Goal: Task Accomplishment & Management: Use online tool/utility

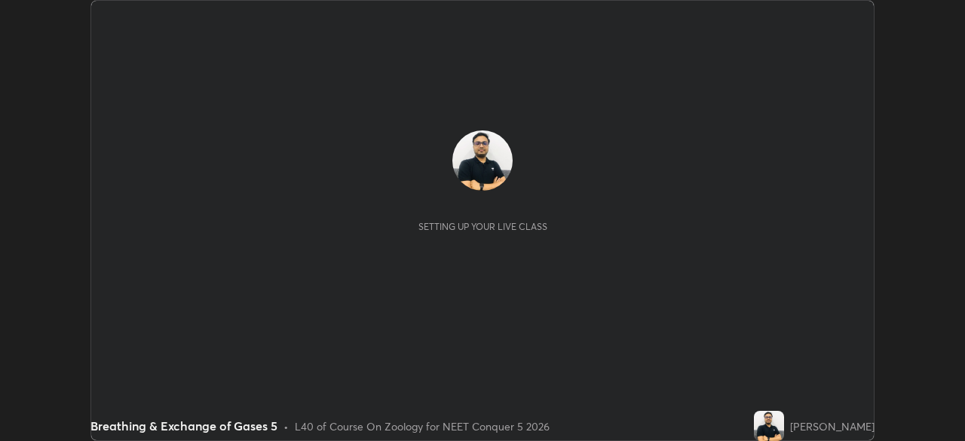
scroll to position [441, 965]
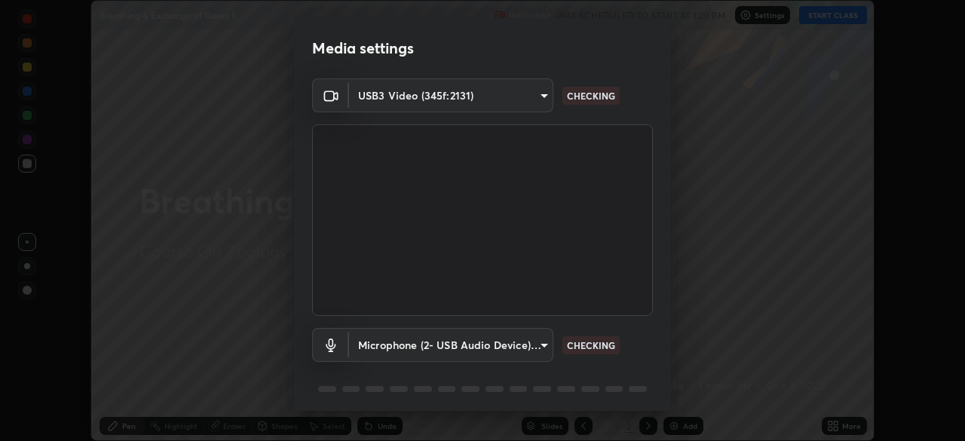
click at [833, 422] on div "Media settings USB3 Video (345f:2131) 315d82bf371fb0a87bb59d0a0fdc734a431829bb1…" at bounding box center [482, 220] width 965 height 441
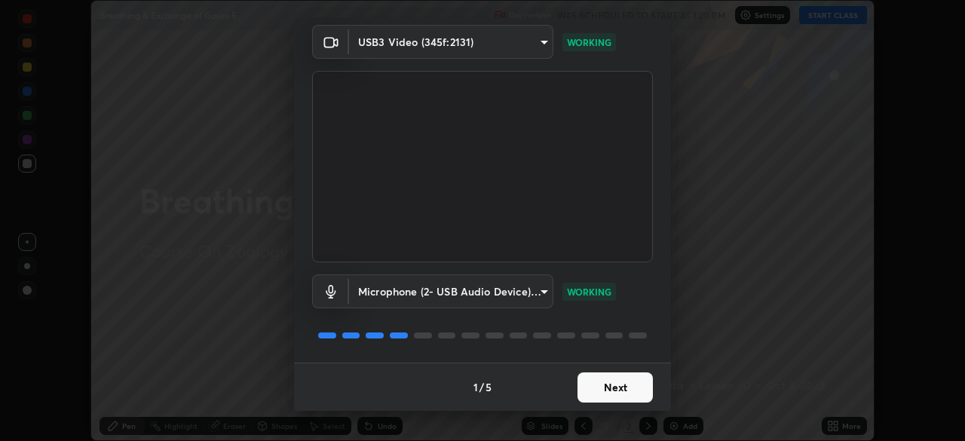
click at [613, 389] on button "Next" at bounding box center [615, 388] width 75 height 30
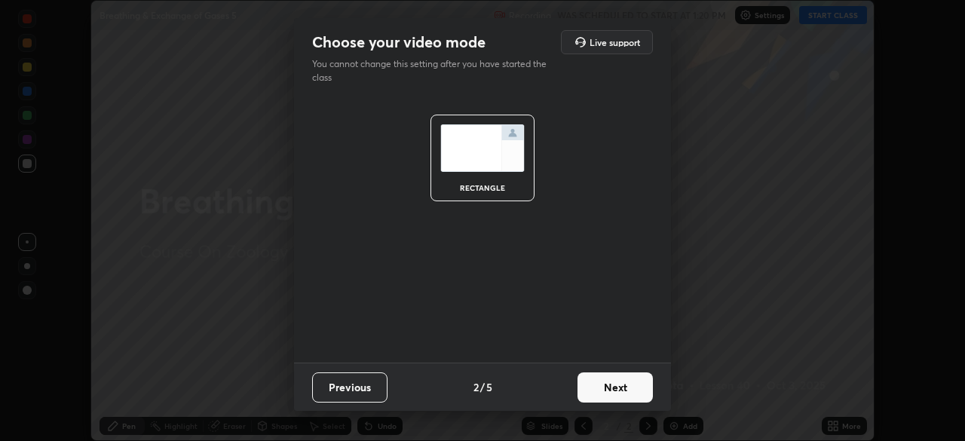
click at [621, 394] on button "Next" at bounding box center [615, 388] width 75 height 30
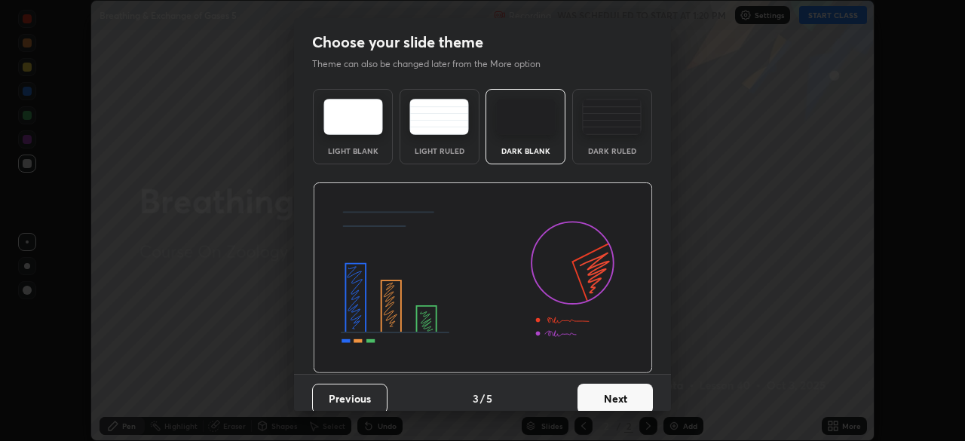
scroll to position [11, 0]
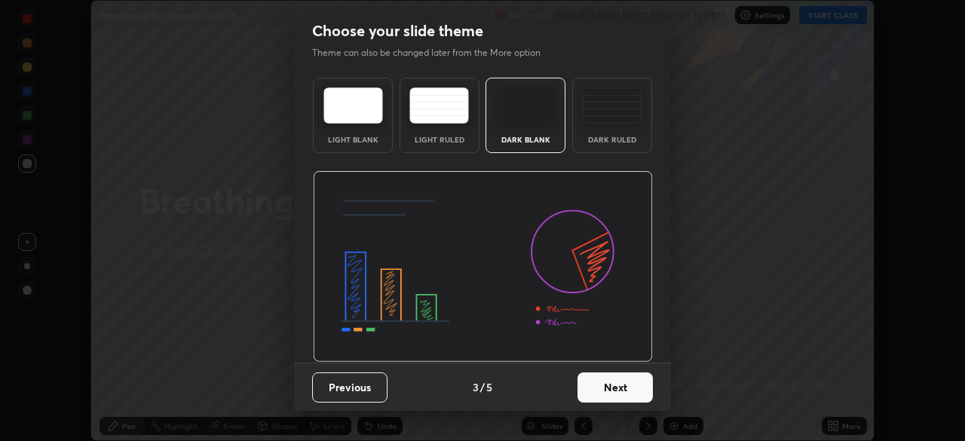
click at [615, 382] on button "Next" at bounding box center [615, 388] width 75 height 30
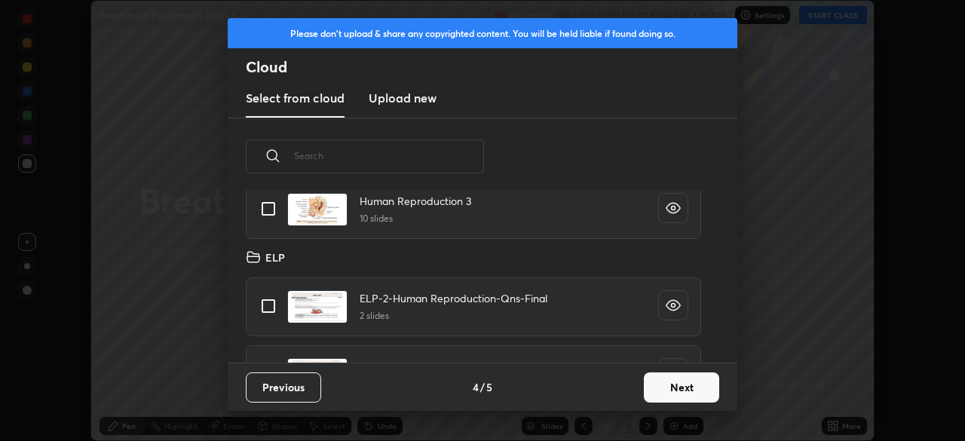
scroll to position [0, 0]
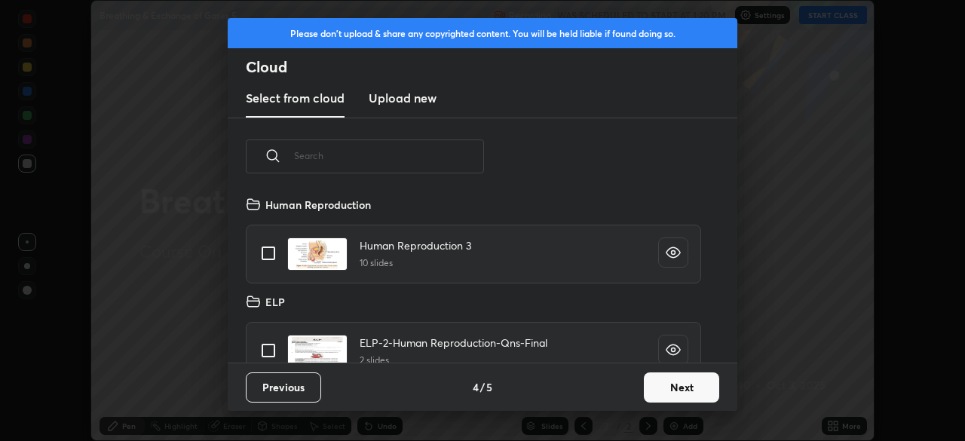
click at [428, 102] on h3 "Upload new" at bounding box center [403, 98] width 68 height 18
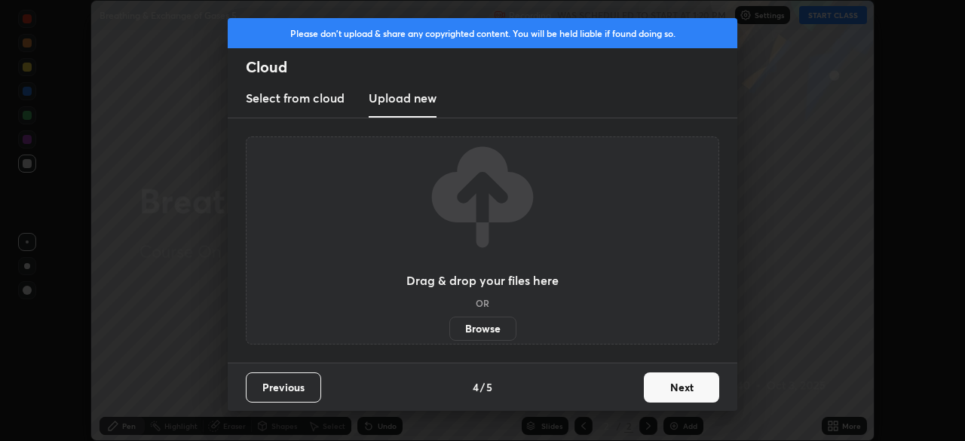
click at [483, 330] on label "Browse" at bounding box center [482, 329] width 67 height 24
click at [449, 330] on input "Browse" at bounding box center [449, 329] width 0 height 24
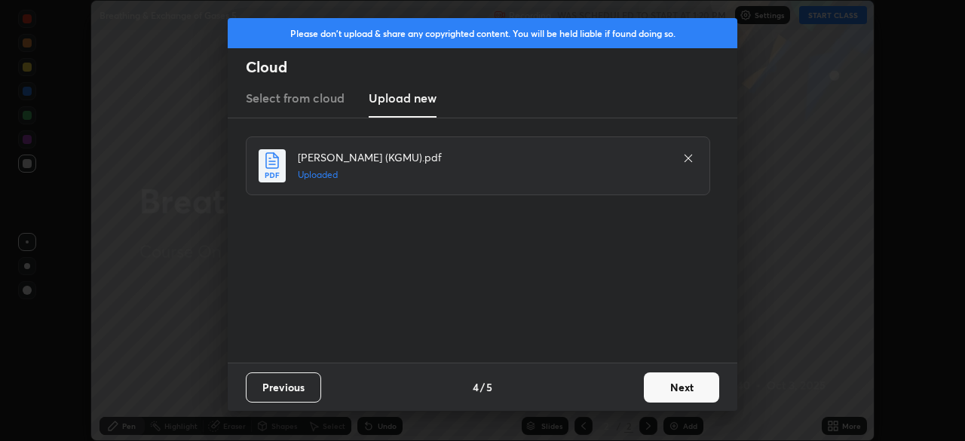
click at [670, 392] on button "Next" at bounding box center [681, 388] width 75 height 30
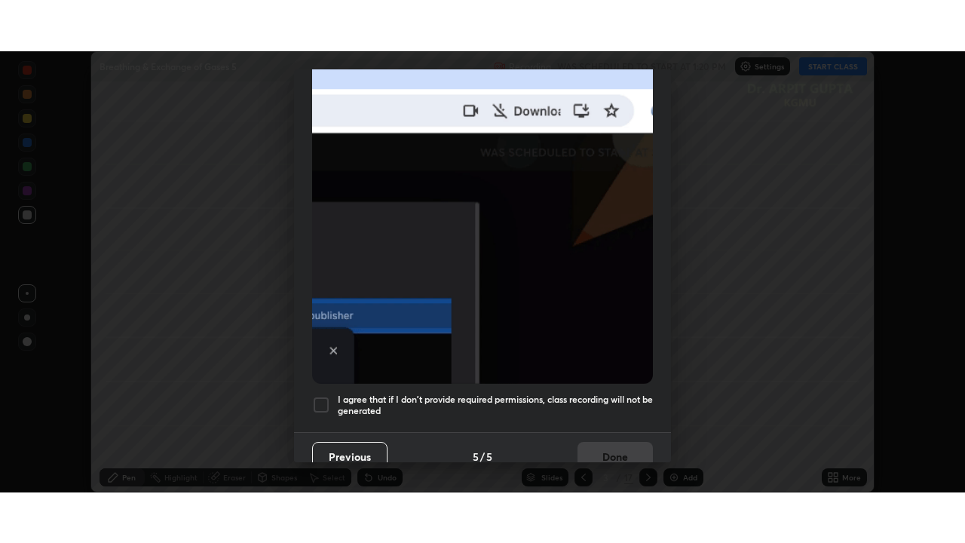
scroll to position [361, 0]
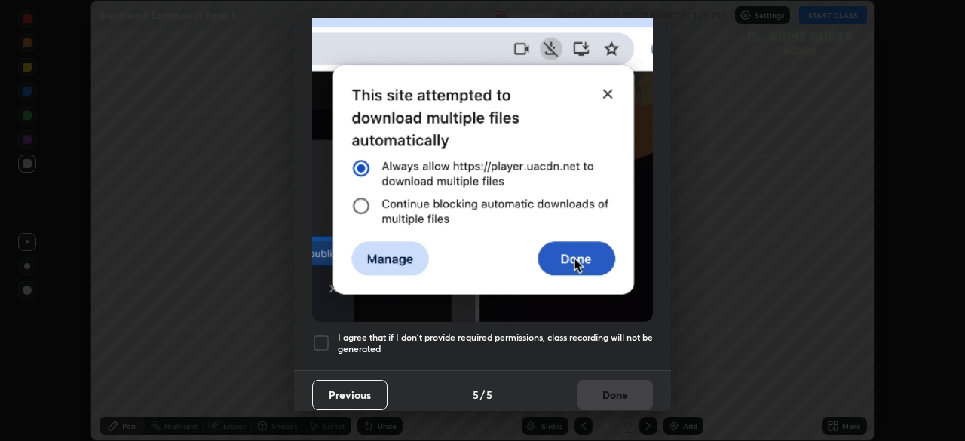
click at [612, 332] on h5 "I agree that if I don't provide required permissions, class recording will not …" at bounding box center [495, 343] width 315 height 23
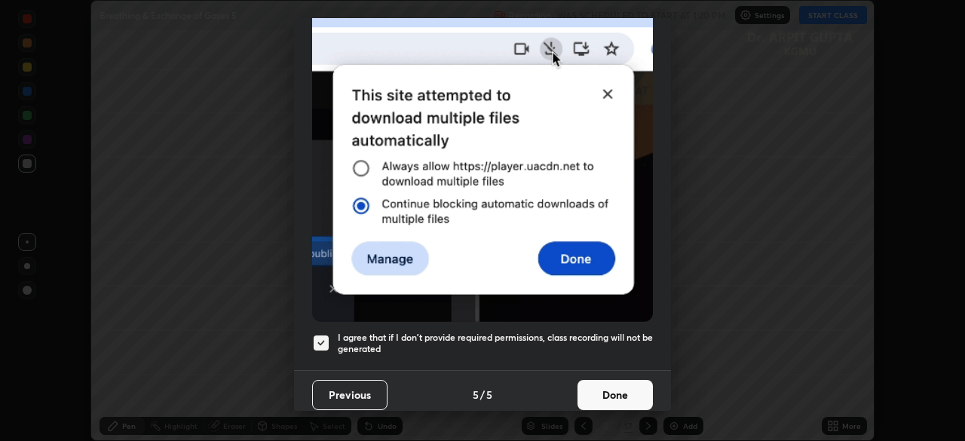
click at [617, 390] on button "Done" at bounding box center [615, 395] width 75 height 30
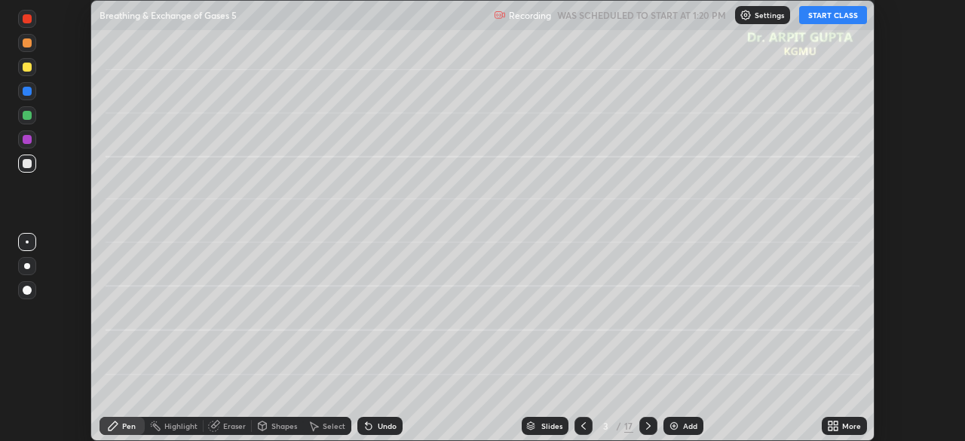
click at [844, 14] on button "START CLASS" at bounding box center [833, 15] width 68 height 18
click at [838, 428] on icon at bounding box center [836, 429] width 4 height 4
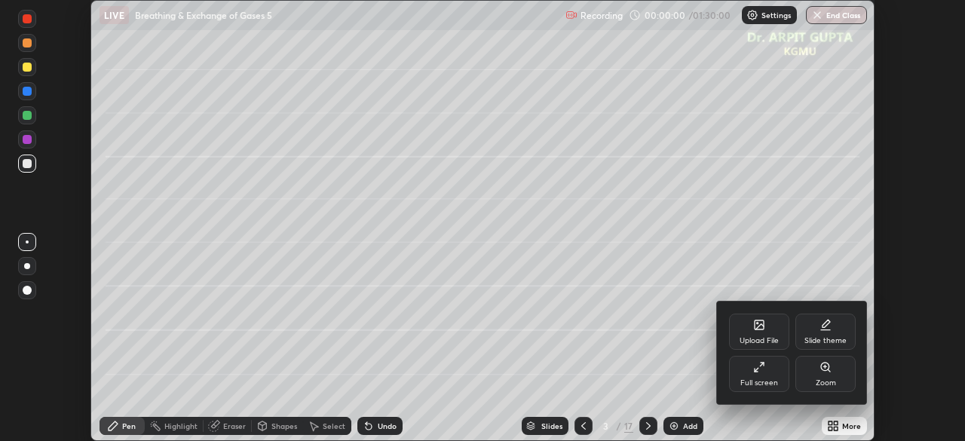
click at [765, 376] on div "Full screen" at bounding box center [759, 374] width 60 height 36
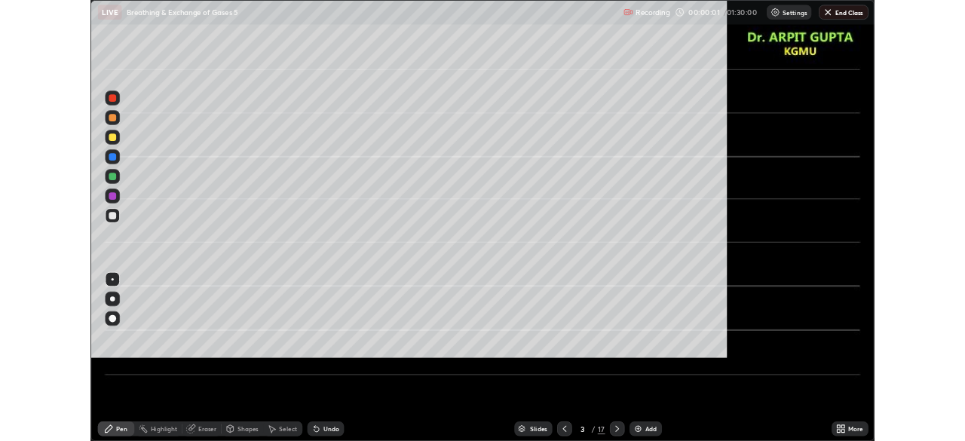
scroll to position [543, 965]
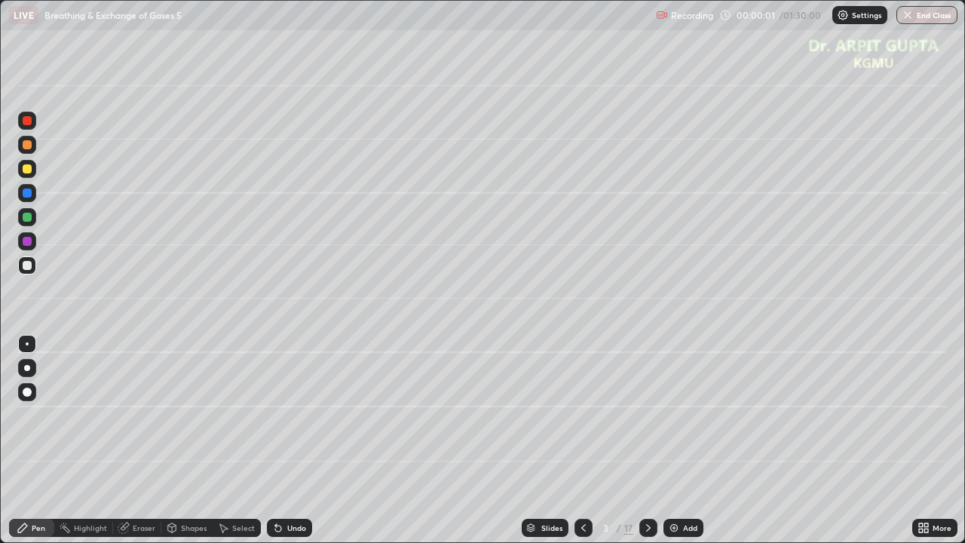
click at [584, 440] on icon at bounding box center [584, 528] width 12 height 12
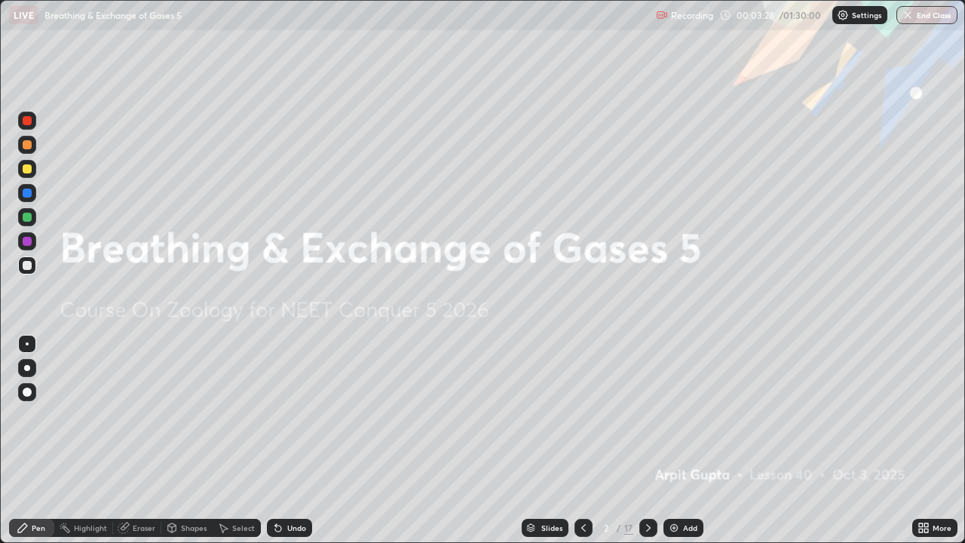
click at [655, 440] on div at bounding box center [649, 528] width 18 height 18
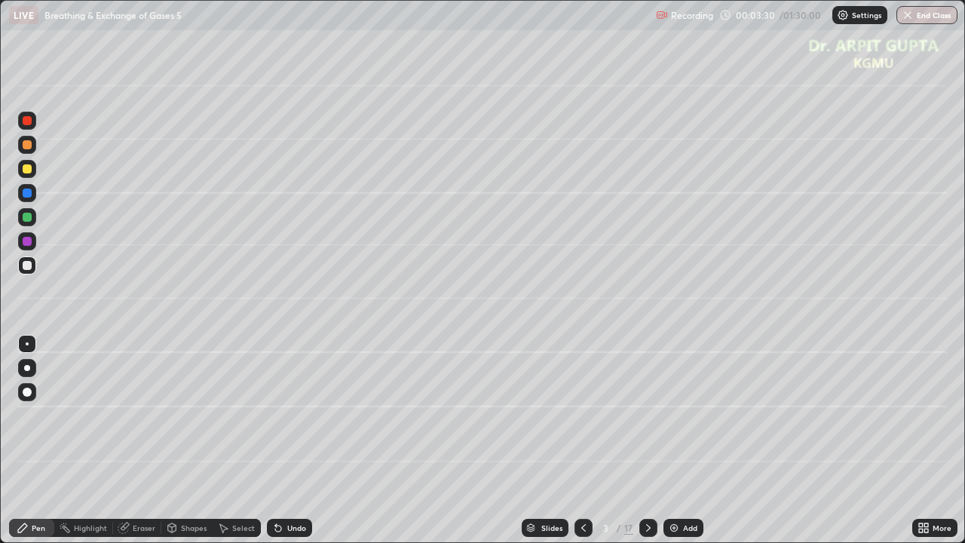
click at [32, 169] on div at bounding box center [27, 169] width 18 height 18
click at [26, 386] on div at bounding box center [27, 392] width 18 height 18
click at [26, 367] on div at bounding box center [27, 368] width 6 height 6
click at [149, 440] on div "Eraser" at bounding box center [137, 528] width 48 height 18
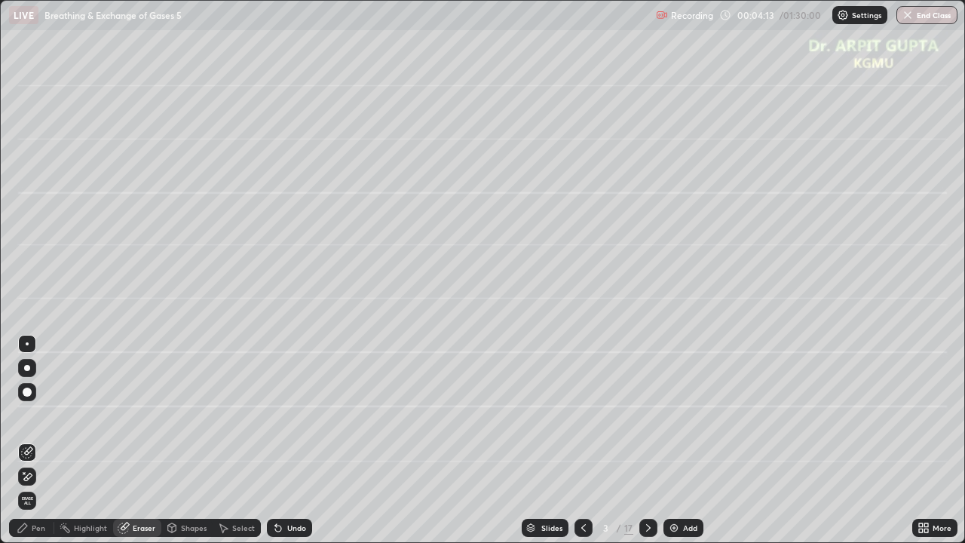
click at [194, 440] on div "Shapes" at bounding box center [194, 528] width 26 height 8
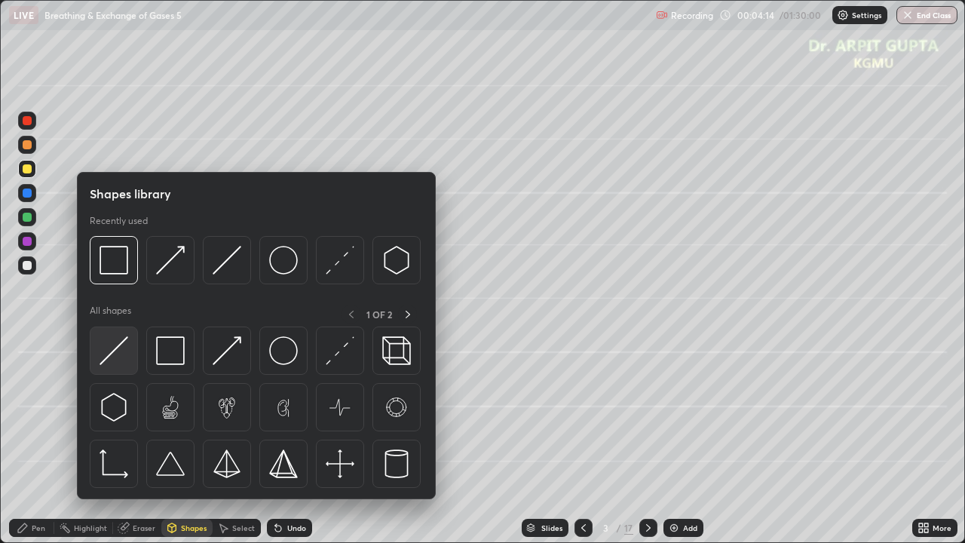
click at [114, 351] on img at bounding box center [114, 350] width 29 height 29
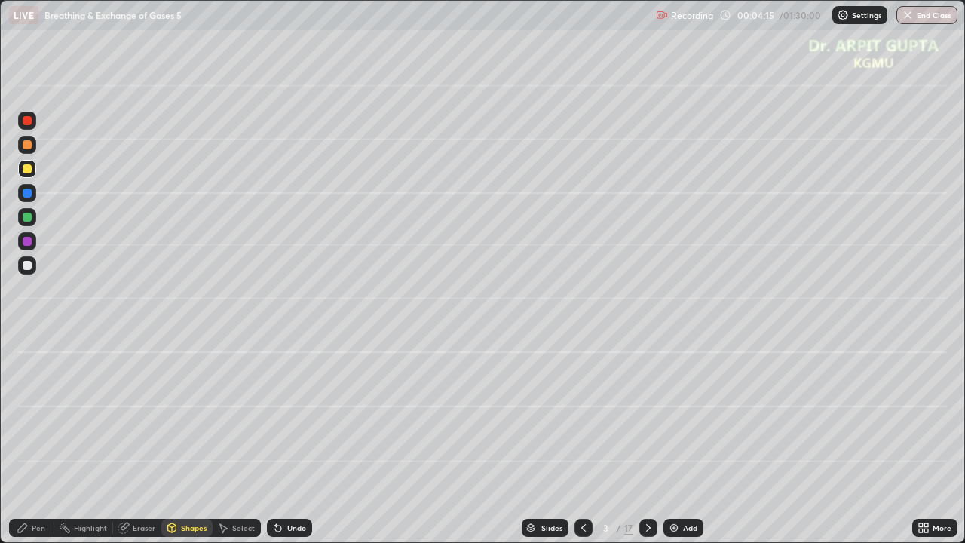
click at [31, 149] on div at bounding box center [27, 145] width 18 height 18
click at [31, 170] on div at bounding box center [27, 168] width 9 height 9
click at [25, 220] on div at bounding box center [27, 217] width 9 height 9
click at [33, 440] on div "Pen" at bounding box center [31, 528] width 45 height 18
click at [28, 144] on div at bounding box center [27, 144] width 9 height 9
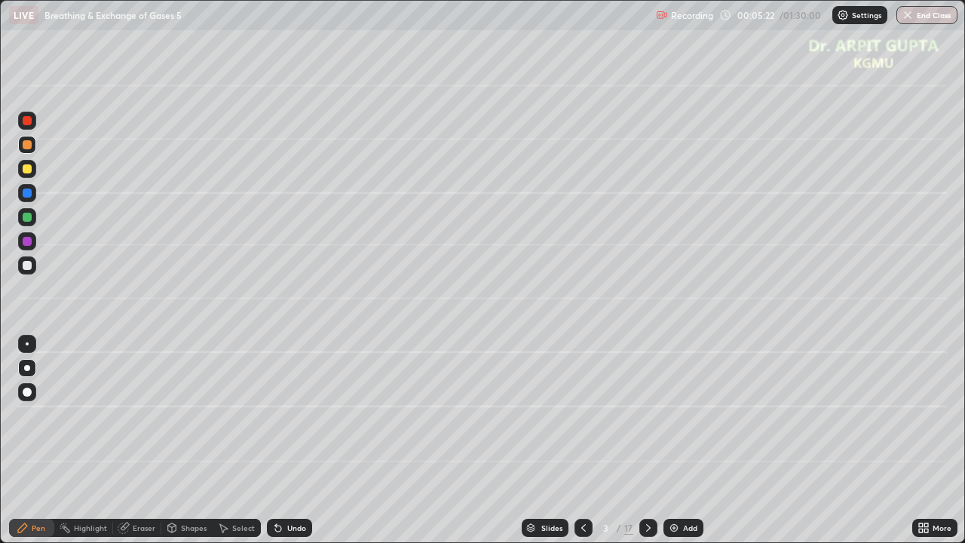
click at [27, 265] on div at bounding box center [27, 265] width 9 height 9
click at [23, 393] on div at bounding box center [27, 392] width 9 height 9
click at [279, 440] on icon at bounding box center [278, 528] width 12 height 12
click at [292, 440] on div "Undo" at bounding box center [289, 528] width 45 height 18
click at [283, 440] on div "Undo" at bounding box center [289, 528] width 45 height 18
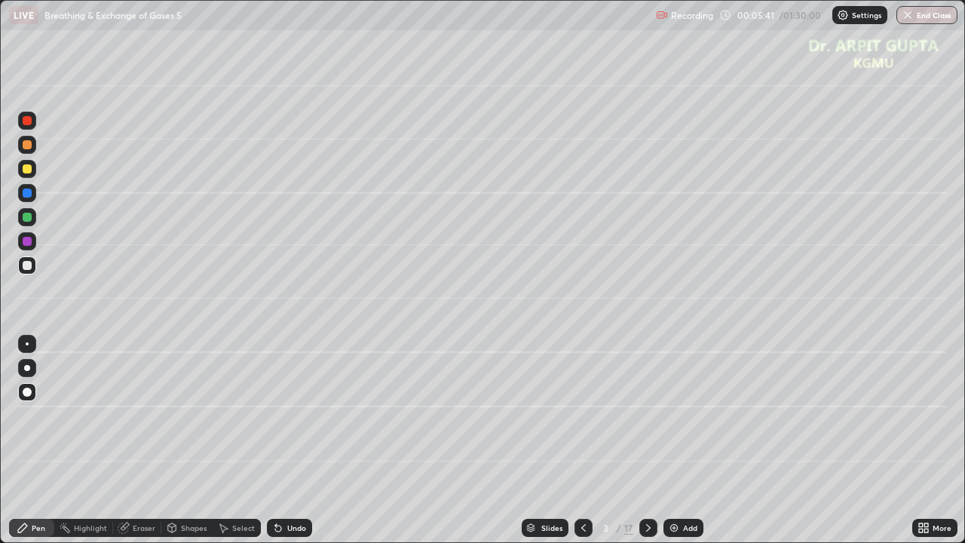
click at [32, 167] on div at bounding box center [27, 169] width 18 height 18
click at [27, 368] on div at bounding box center [27, 368] width 6 height 6
click at [30, 191] on div at bounding box center [27, 193] width 9 height 9
click at [27, 218] on div at bounding box center [27, 217] width 9 height 9
click at [21, 373] on div at bounding box center [27, 368] width 18 height 18
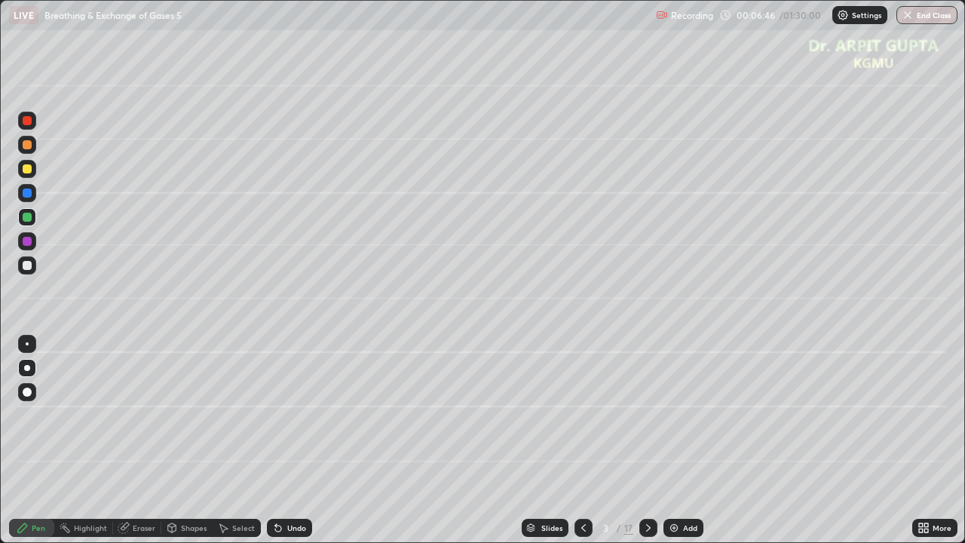
click at [24, 142] on div at bounding box center [27, 144] width 9 height 9
click at [25, 193] on div at bounding box center [27, 193] width 9 height 9
click at [187, 440] on div "Shapes" at bounding box center [194, 528] width 26 height 8
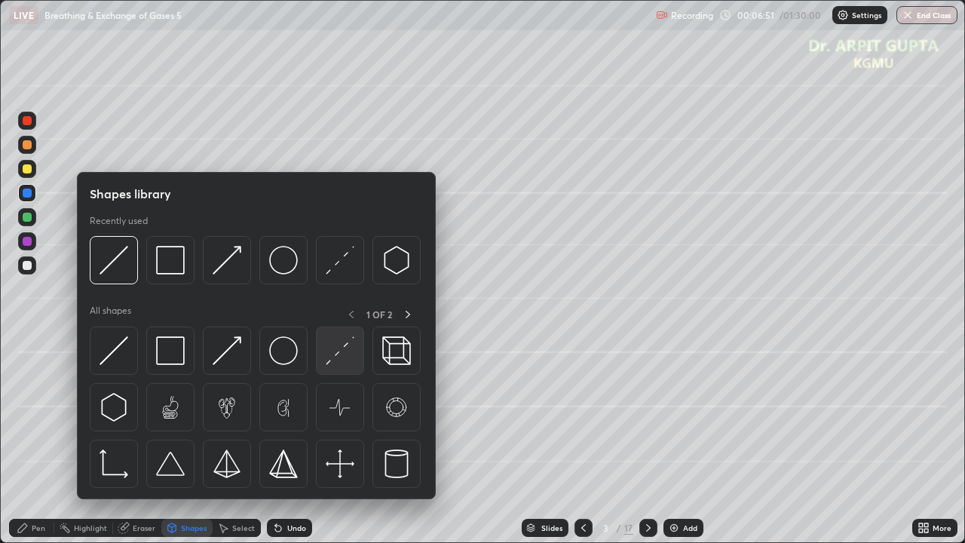
click at [328, 355] on img at bounding box center [340, 350] width 29 height 29
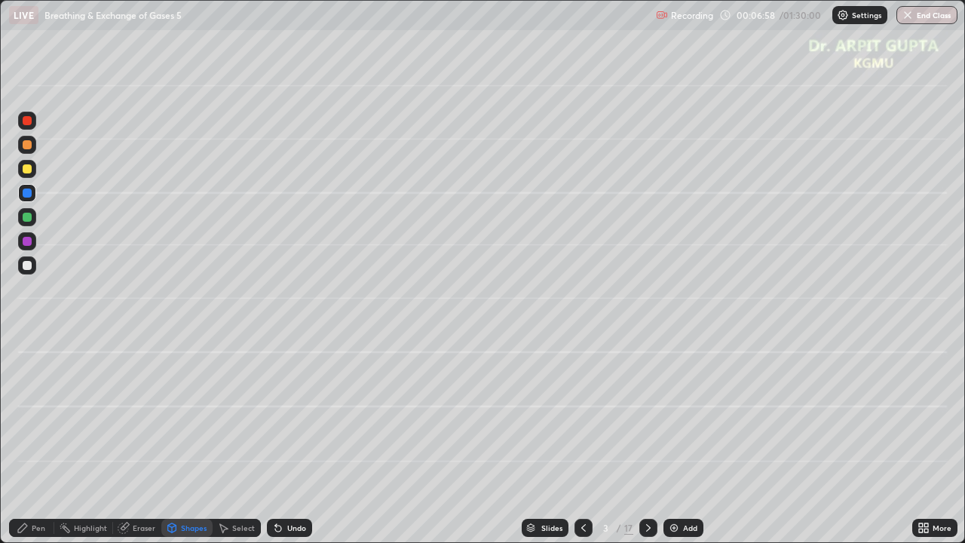
click at [34, 173] on div at bounding box center [27, 169] width 18 height 18
click at [34, 440] on div "Pen" at bounding box center [39, 528] width 14 height 8
click at [26, 196] on div at bounding box center [27, 193] width 9 height 9
click at [186, 440] on div "Shapes" at bounding box center [194, 528] width 26 height 8
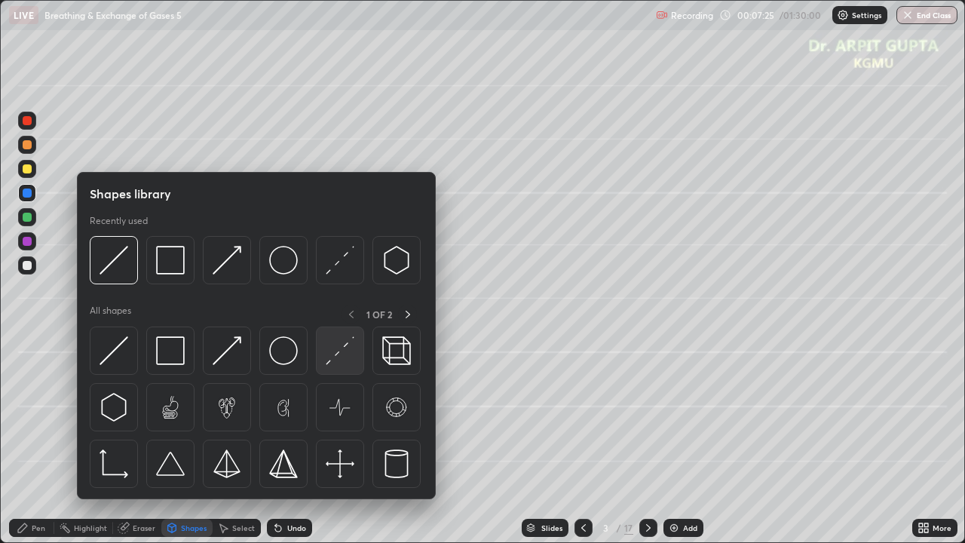
click at [328, 356] on img at bounding box center [340, 350] width 29 height 29
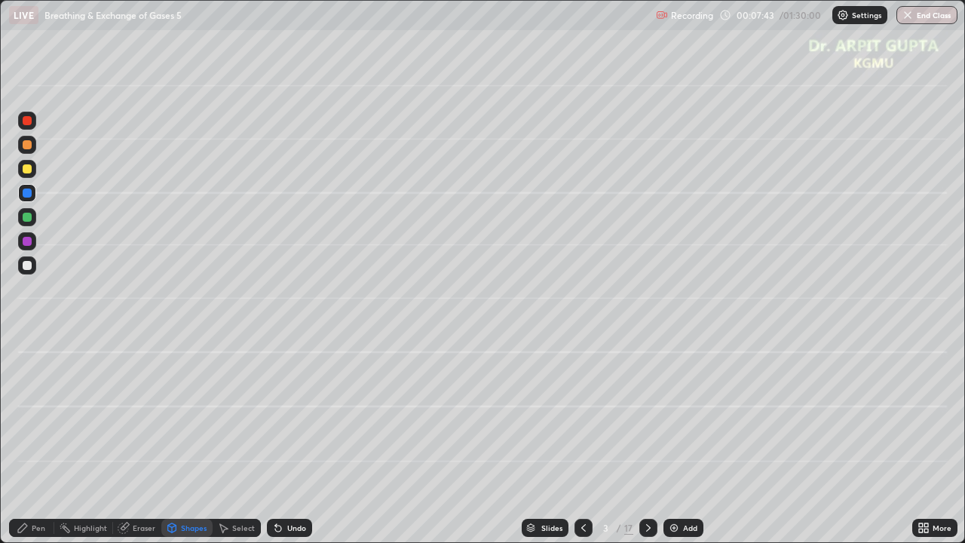
click at [135, 440] on div "Eraser" at bounding box center [144, 528] width 23 height 8
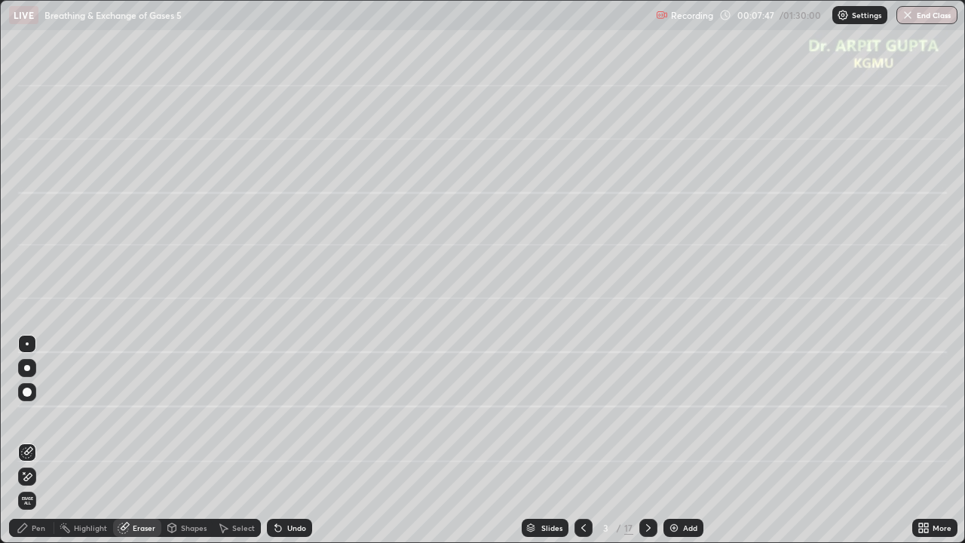
click at [40, 440] on div "Pen" at bounding box center [31, 528] width 45 height 18
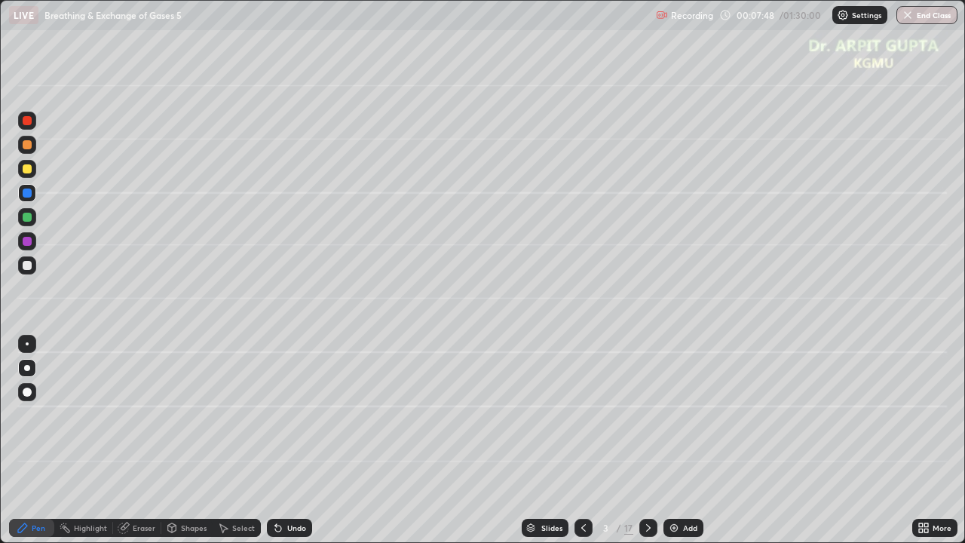
click at [25, 391] on div at bounding box center [27, 392] width 9 height 9
click at [30, 266] on div at bounding box center [27, 265] width 9 height 9
click at [24, 221] on div at bounding box center [27, 217] width 9 height 9
click at [26, 194] on div at bounding box center [27, 193] width 9 height 9
click at [27, 368] on div at bounding box center [27, 368] width 6 height 6
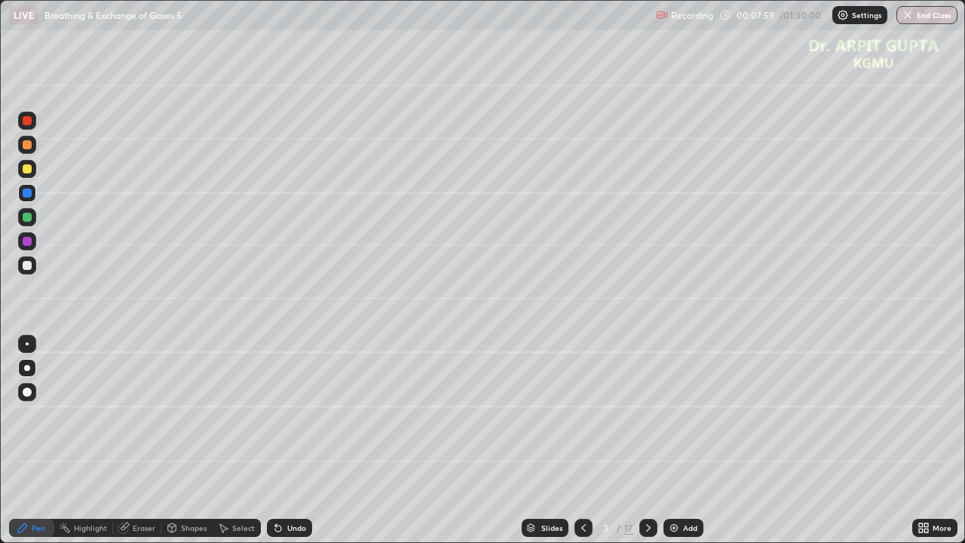
click at [27, 196] on div at bounding box center [27, 193] width 9 height 9
click at [29, 265] on div at bounding box center [27, 265] width 9 height 9
click at [29, 175] on div at bounding box center [27, 169] width 18 height 18
click at [302, 440] on div "Undo" at bounding box center [289, 528] width 45 height 18
click at [304, 440] on div "Undo" at bounding box center [289, 528] width 45 height 18
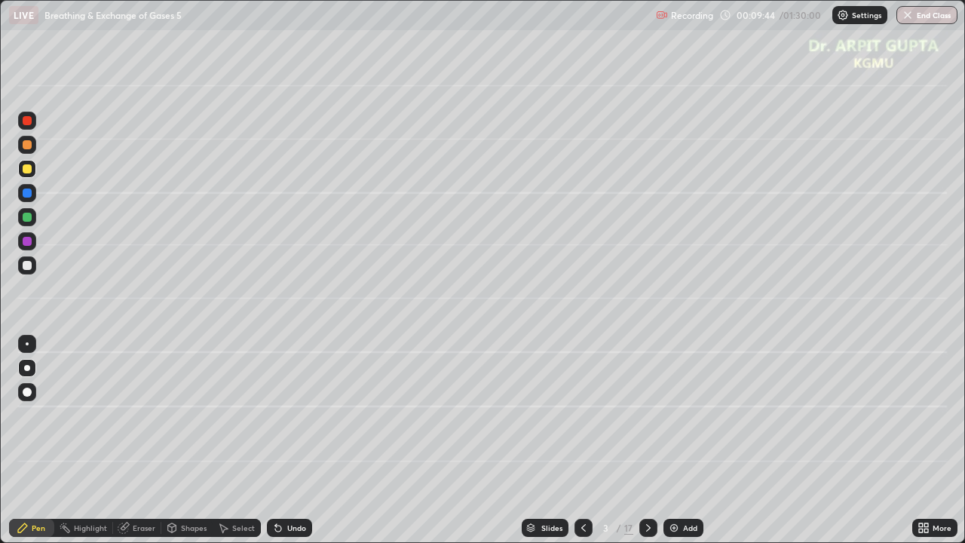
click at [293, 440] on div "Undo" at bounding box center [289, 528] width 45 height 18
click at [291, 440] on div "Undo" at bounding box center [289, 528] width 45 height 18
click at [294, 440] on div "Undo" at bounding box center [289, 528] width 45 height 18
click at [23, 216] on div at bounding box center [27, 217] width 9 height 9
click at [292, 440] on div "Undo" at bounding box center [289, 528] width 45 height 18
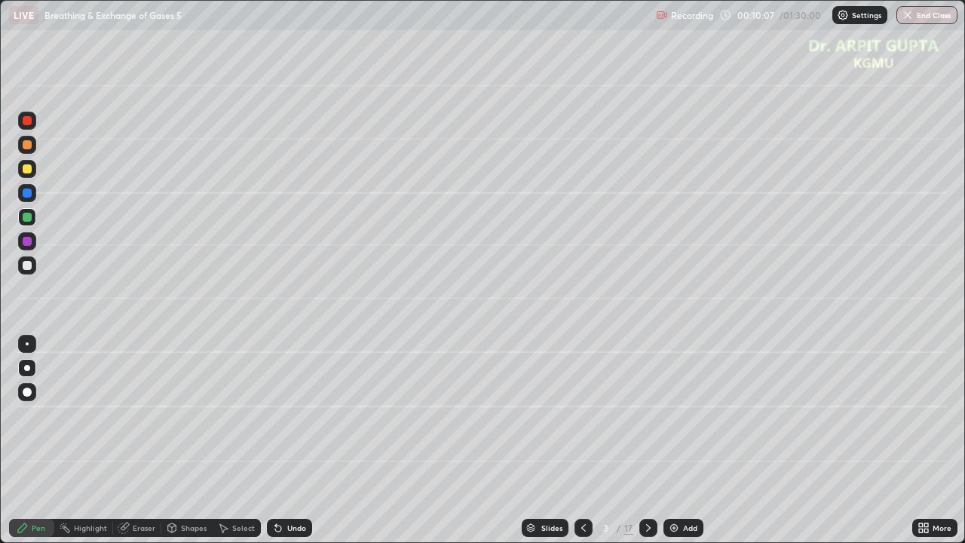
click at [293, 440] on div "Undo" at bounding box center [296, 528] width 19 height 8
click at [294, 440] on div "Undo" at bounding box center [296, 528] width 19 height 8
click at [28, 265] on div at bounding box center [27, 265] width 9 height 9
click at [276, 440] on icon at bounding box center [278, 529] width 6 height 6
click at [287, 440] on div "Undo" at bounding box center [289, 528] width 45 height 18
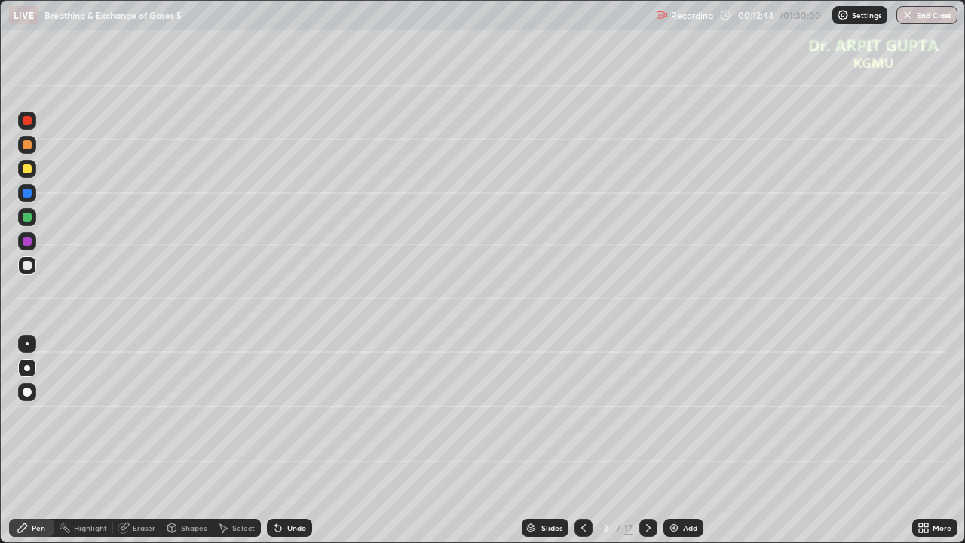
click at [287, 440] on div "Undo" at bounding box center [296, 528] width 19 height 8
click at [275, 440] on icon at bounding box center [278, 529] width 6 height 6
click at [647, 440] on icon at bounding box center [649, 528] width 12 height 12
click at [29, 173] on div at bounding box center [27, 168] width 9 height 9
click at [29, 217] on div at bounding box center [27, 217] width 9 height 9
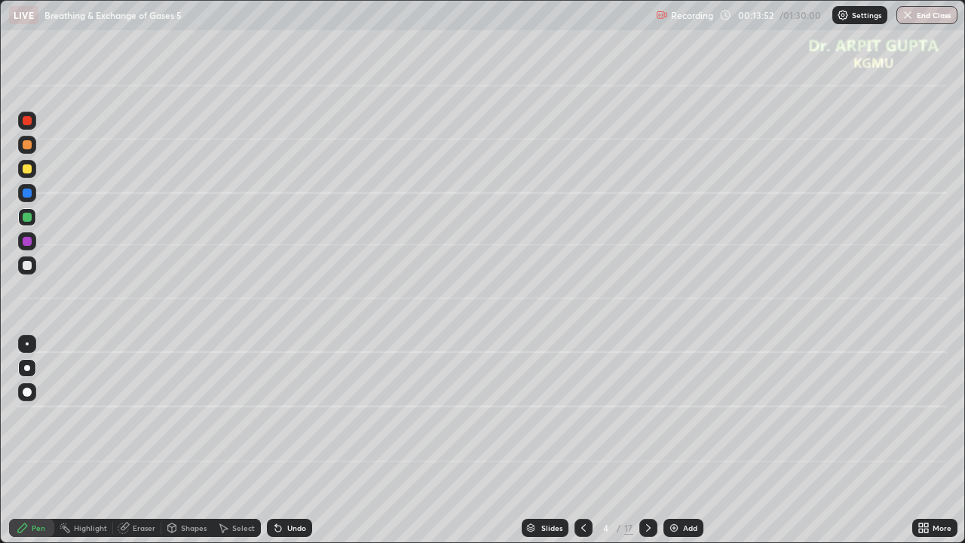
click at [285, 440] on div "Undo" at bounding box center [289, 528] width 45 height 18
click at [284, 440] on div "Undo" at bounding box center [289, 528] width 45 height 18
click at [287, 440] on div "Undo" at bounding box center [296, 528] width 19 height 8
click at [29, 243] on div at bounding box center [27, 241] width 9 height 9
click at [29, 219] on div at bounding box center [27, 217] width 9 height 9
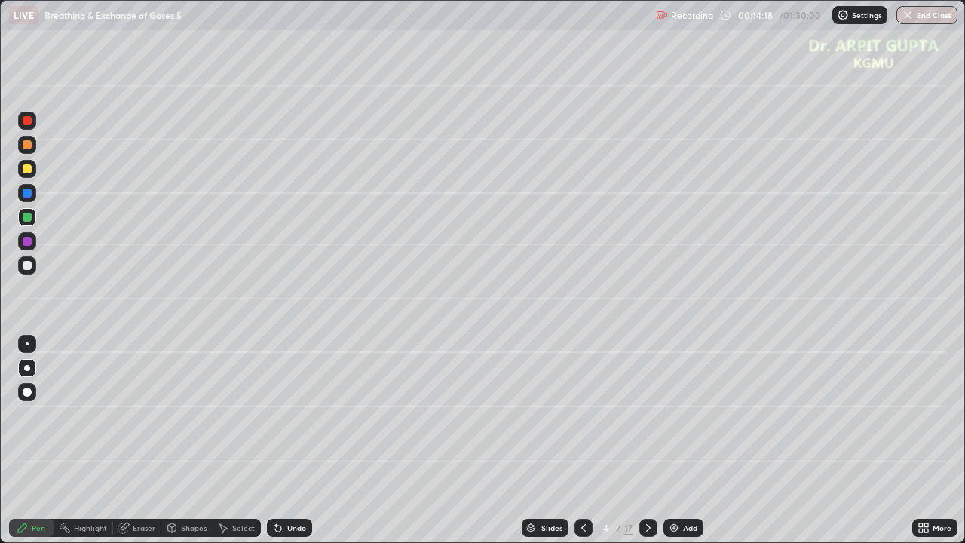
click at [35, 247] on div at bounding box center [27, 241] width 18 height 18
click at [584, 440] on icon at bounding box center [584, 528] width 12 height 12
click at [647, 440] on icon at bounding box center [649, 528] width 12 height 12
click at [35, 269] on div at bounding box center [27, 265] width 18 height 18
click at [302, 440] on div "Undo" at bounding box center [286, 528] width 51 height 30
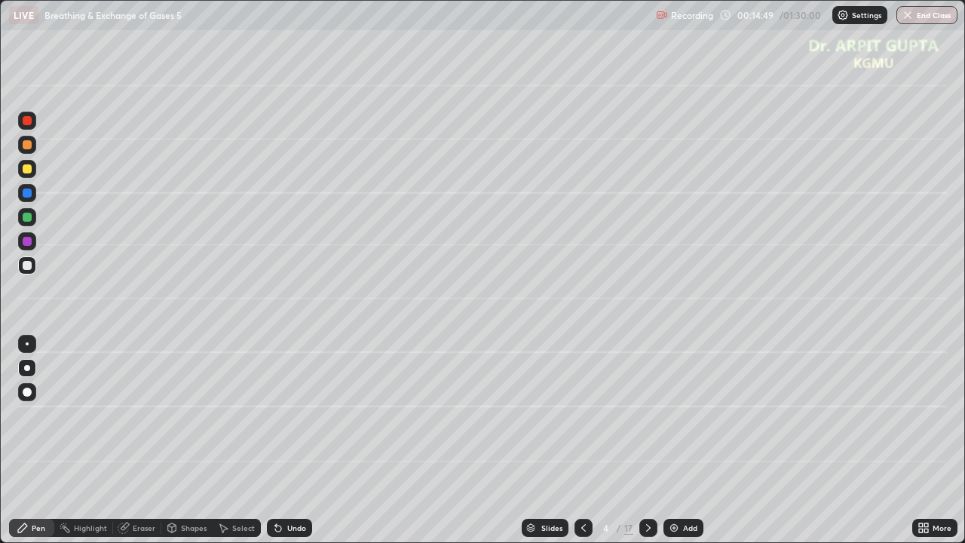
click at [303, 440] on div "Undo" at bounding box center [286, 528] width 51 height 30
click at [305, 440] on div "Undo" at bounding box center [286, 528] width 51 height 30
click at [307, 440] on div "Undo" at bounding box center [286, 528] width 51 height 30
click at [296, 440] on div "Undo" at bounding box center [296, 528] width 19 height 8
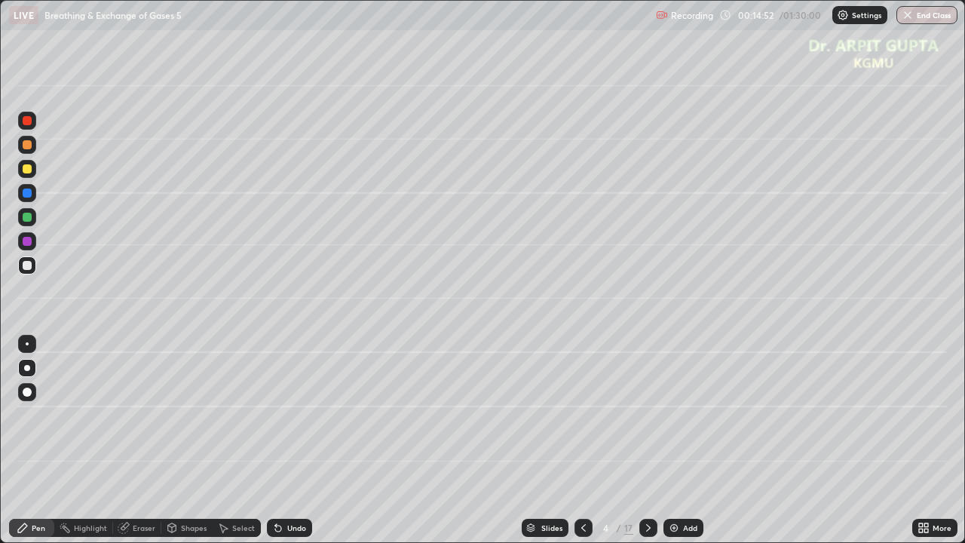
click at [295, 440] on div "Undo" at bounding box center [296, 528] width 19 height 8
click at [292, 440] on div "Undo" at bounding box center [296, 528] width 19 height 8
click at [152, 440] on div "Eraser" at bounding box center [144, 528] width 23 height 8
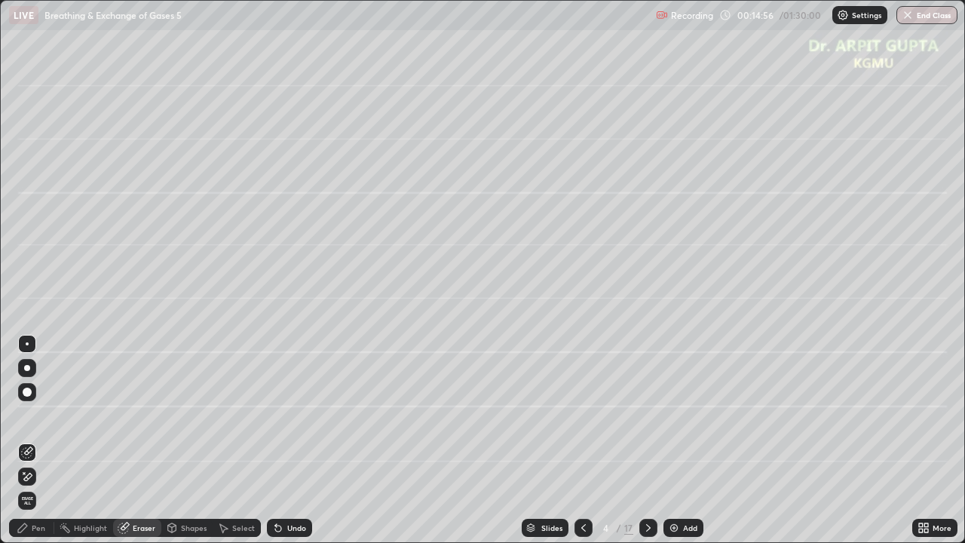
click at [53, 440] on div "Pen" at bounding box center [31, 528] width 45 height 18
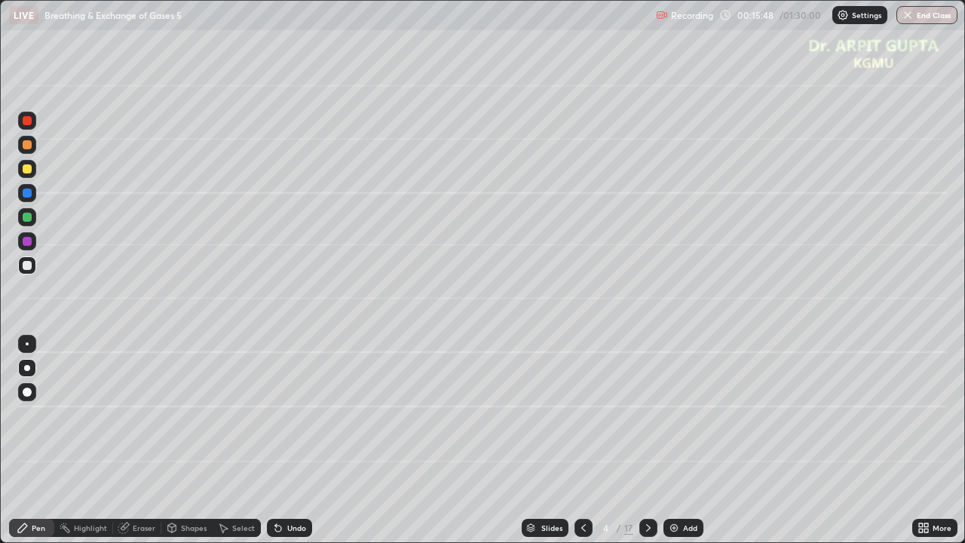
click at [29, 166] on div at bounding box center [27, 168] width 9 height 9
click at [29, 268] on div at bounding box center [27, 265] width 9 height 9
click at [289, 440] on div "Undo" at bounding box center [289, 528] width 45 height 18
click at [30, 170] on div at bounding box center [27, 168] width 9 height 9
click at [275, 440] on icon at bounding box center [278, 529] width 6 height 6
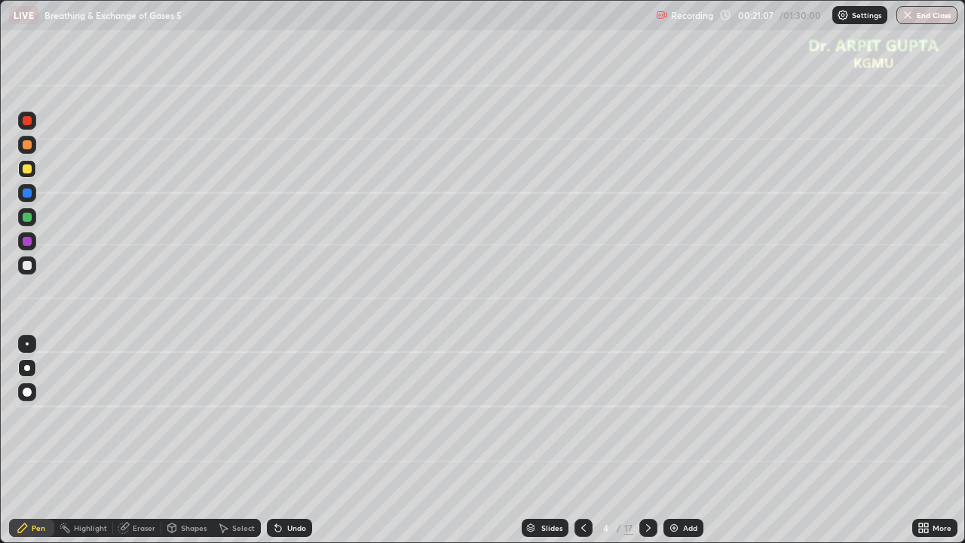
click at [645, 440] on icon at bounding box center [649, 528] width 12 height 12
click at [29, 150] on div at bounding box center [27, 145] width 18 height 18
click at [39, 264] on div "Erase all" at bounding box center [27, 271] width 36 height 483
click at [27, 218] on div at bounding box center [27, 217] width 9 height 9
click at [30, 219] on div at bounding box center [27, 217] width 9 height 9
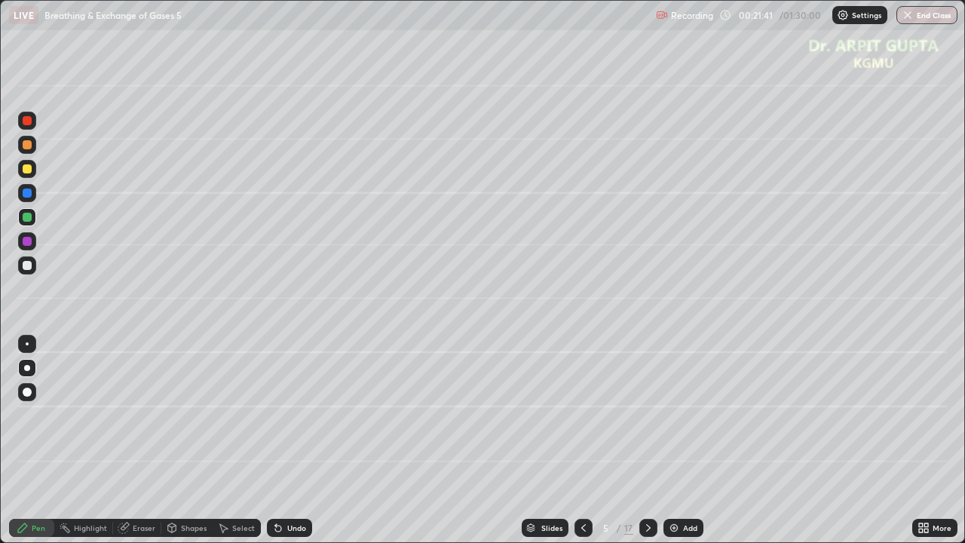
click at [34, 149] on div at bounding box center [27, 145] width 18 height 18
click at [296, 440] on div "Undo" at bounding box center [296, 528] width 19 height 8
click at [290, 440] on div "Undo" at bounding box center [289, 528] width 45 height 18
click at [288, 440] on div "Undo" at bounding box center [289, 528] width 45 height 18
click at [292, 440] on div "Undo" at bounding box center [296, 528] width 19 height 8
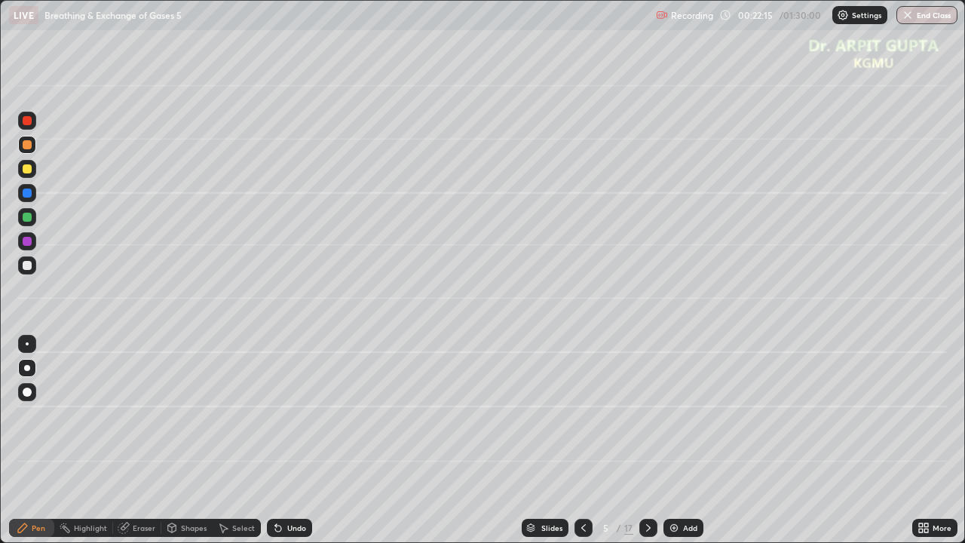
click at [282, 440] on div "Undo" at bounding box center [289, 528] width 45 height 18
click at [287, 440] on div "Undo" at bounding box center [289, 528] width 45 height 18
click at [29, 221] on div at bounding box center [27, 217] width 9 height 9
click at [28, 172] on div at bounding box center [27, 168] width 9 height 9
click at [30, 267] on div at bounding box center [27, 265] width 9 height 9
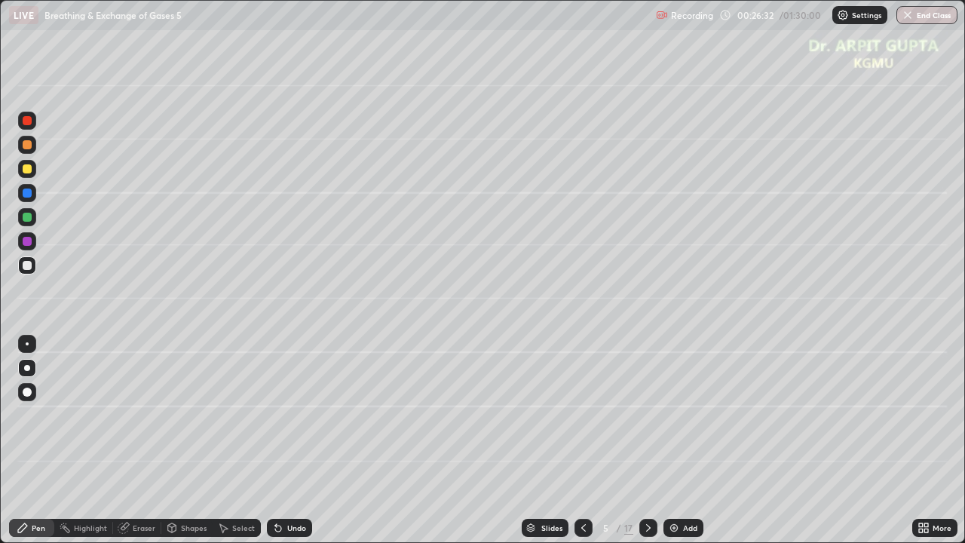
click at [32, 222] on div at bounding box center [27, 217] width 18 height 18
click at [26, 144] on div at bounding box center [27, 144] width 9 height 9
click at [20, 394] on div at bounding box center [27, 392] width 18 height 18
click at [646, 440] on icon at bounding box center [649, 528] width 12 height 12
click at [27, 218] on div at bounding box center [27, 217] width 9 height 9
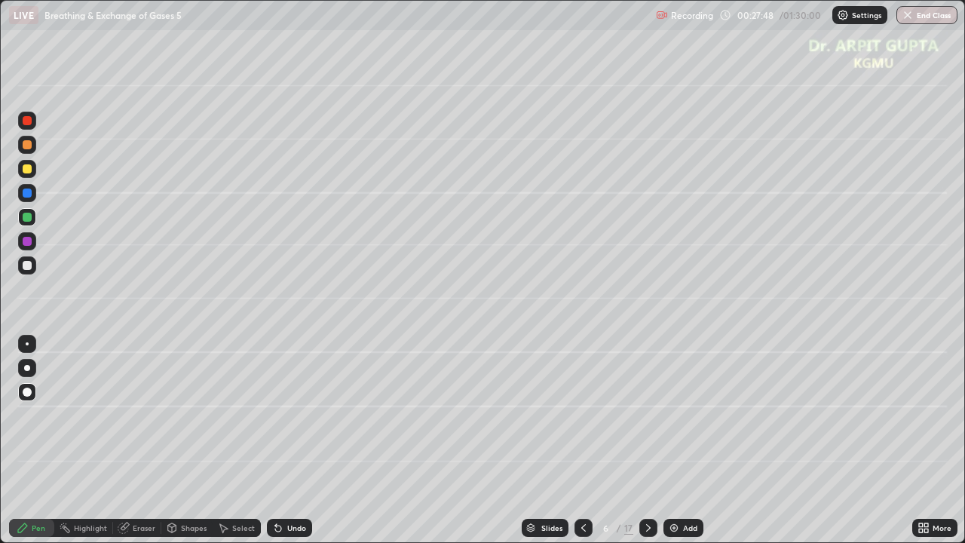
click at [29, 370] on div at bounding box center [27, 368] width 18 height 18
click at [26, 266] on div at bounding box center [27, 265] width 9 height 9
click at [27, 170] on div at bounding box center [27, 168] width 9 height 9
click at [35, 265] on div at bounding box center [27, 265] width 18 height 18
click at [31, 218] on div at bounding box center [27, 217] width 9 height 9
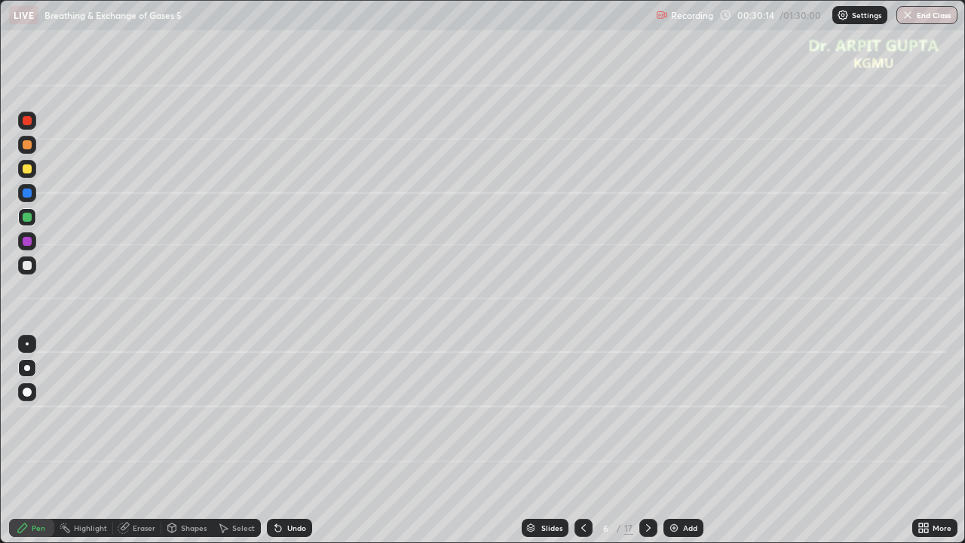
click at [27, 266] on div at bounding box center [27, 265] width 9 height 9
click at [35, 172] on div at bounding box center [27, 169] width 18 height 18
click at [301, 440] on div "Undo" at bounding box center [296, 528] width 19 height 8
click at [147, 440] on div "Eraser" at bounding box center [144, 528] width 23 height 8
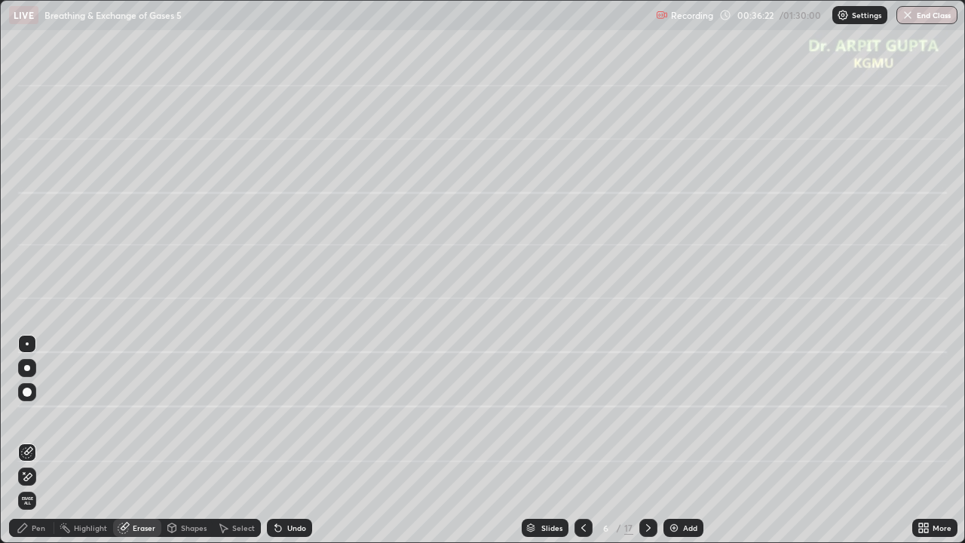
click at [647, 440] on icon at bounding box center [649, 528] width 12 height 12
click at [27, 368] on div at bounding box center [27, 368] width 6 height 6
click at [41, 440] on div "Pen" at bounding box center [39, 528] width 14 height 8
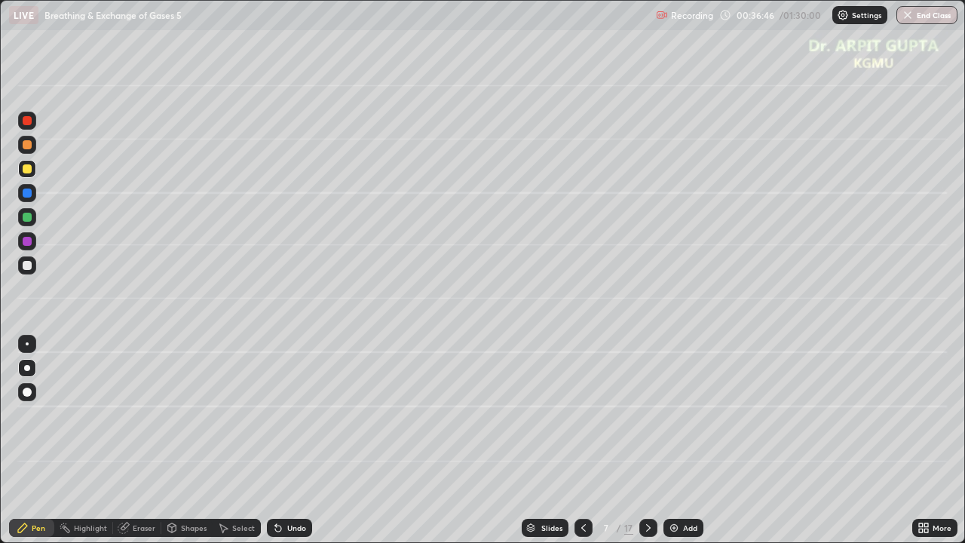
click at [25, 219] on div at bounding box center [27, 217] width 9 height 9
click at [28, 265] on div at bounding box center [27, 265] width 9 height 9
click at [27, 168] on div at bounding box center [27, 168] width 9 height 9
click at [275, 440] on icon at bounding box center [278, 529] width 6 height 6
click at [275, 440] on icon at bounding box center [276, 525] width 2 height 2
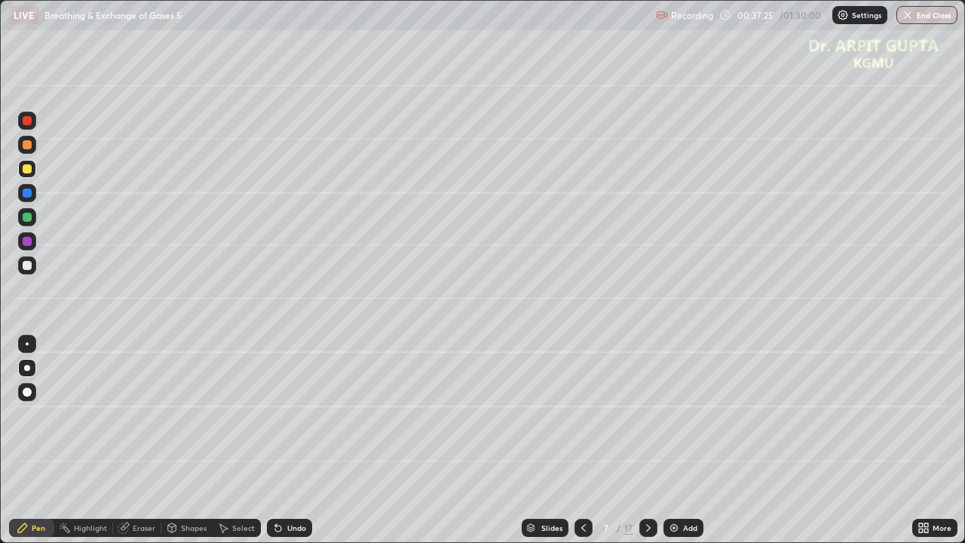
click at [275, 440] on icon at bounding box center [276, 525] width 2 height 2
click at [273, 440] on icon at bounding box center [278, 528] width 12 height 12
click at [275, 440] on icon at bounding box center [278, 528] width 12 height 12
click at [26, 217] on div at bounding box center [27, 217] width 9 height 9
click at [29, 151] on div at bounding box center [27, 145] width 18 height 18
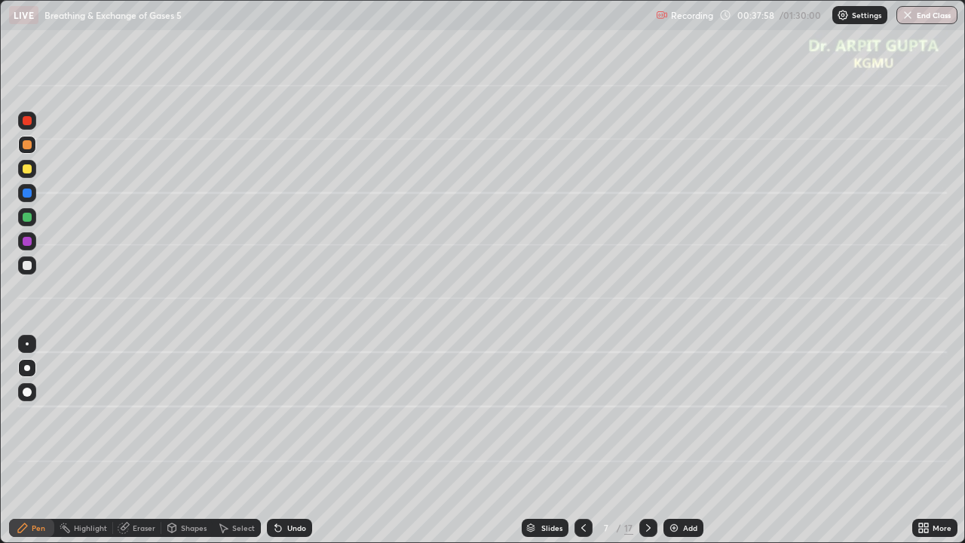
click at [28, 121] on div at bounding box center [27, 120] width 9 height 9
click at [27, 267] on div at bounding box center [27, 265] width 9 height 9
click at [27, 266] on div at bounding box center [27, 265] width 9 height 9
click at [288, 440] on div "Undo" at bounding box center [289, 528] width 45 height 18
click at [31, 216] on div at bounding box center [27, 217] width 9 height 9
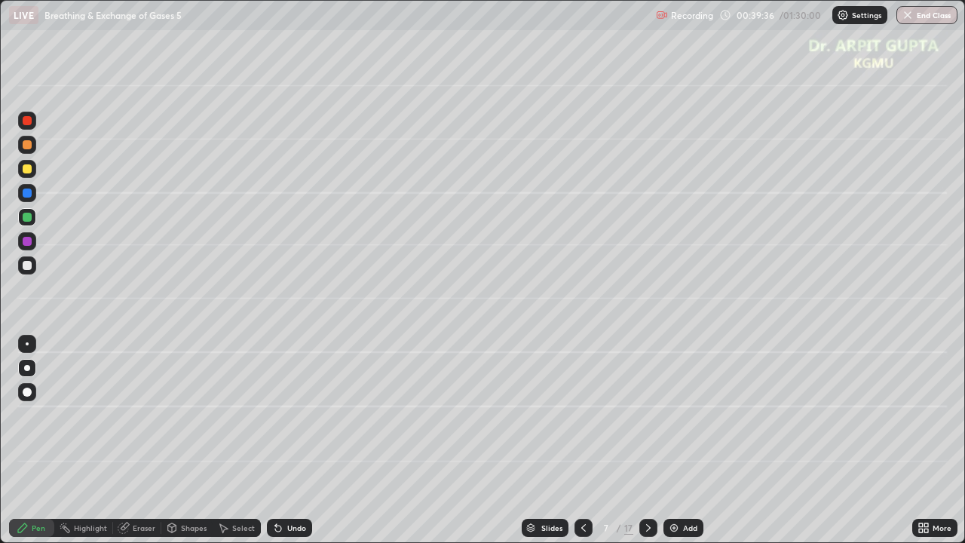
click at [24, 167] on div at bounding box center [27, 168] width 9 height 9
click at [296, 440] on div "Undo" at bounding box center [296, 528] width 19 height 8
click at [282, 440] on div "Undo" at bounding box center [289, 528] width 45 height 18
click at [34, 264] on div at bounding box center [27, 265] width 18 height 18
click at [30, 221] on div at bounding box center [27, 217] width 18 height 18
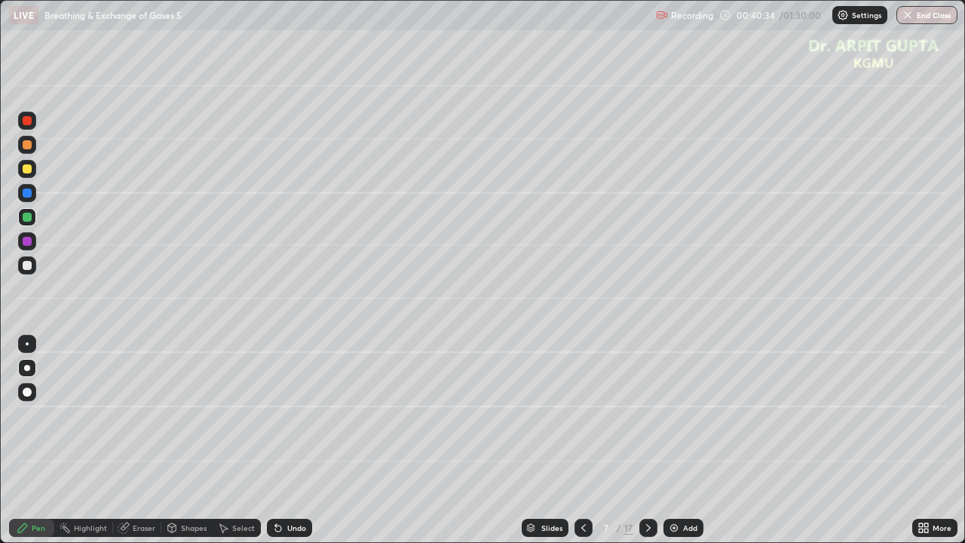
click at [289, 440] on div "Undo" at bounding box center [289, 528] width 45 height 18
click at [287, 440] on div "Undo" at bounding box center [289, 528] width 45 height 18
click at [292, 440] on div "Undo" at bounding box center [289, 528] width 45 height 18
click at [293, 440] on div "Undo" at bounding box center [289, 528] width 45 height 18
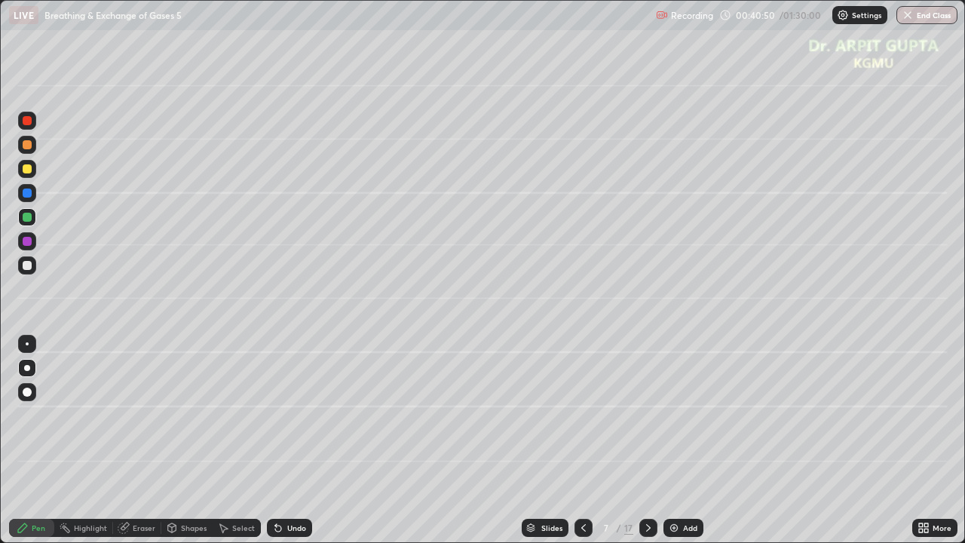
click at [27, 266] on div at bounding box center [27, 265] width 9 height 9
click at [29, 144] on div at bounding box center [27, 144] width 9 height 9
click at [28, 265] on div at bounding box center [27, 265] width 9 height 9
click at [27, 218] on div at bounding box center [27, 217] width 9 height 9
click at [287, 440] on div "Undo" at bounding box center [296, 528] width 19 height 8
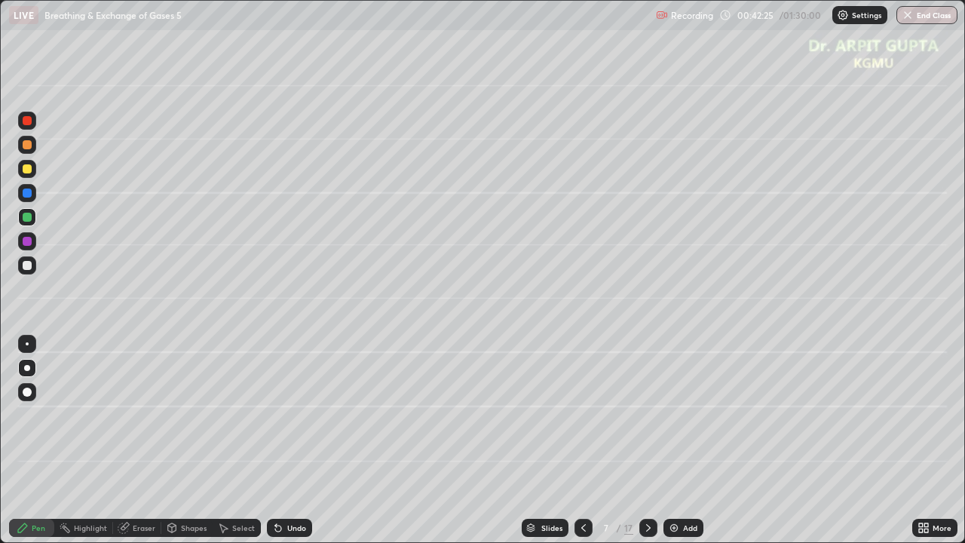
click at [33, 268] on div at bounding box center [27, 265] width 18 height 18
click at [33, 339] on div at bounding box center [27, 344] width 18 height 18
click at [289, 440] on div "Undo" at bounding box center [289, 528] width 45 height 18
click at [291, 440] on div "Undo" at bounding box center [289, 528] width 45 height 18
click at [295, 440] on div "Undo" at bounding box center [289, 528] width 45 height 18
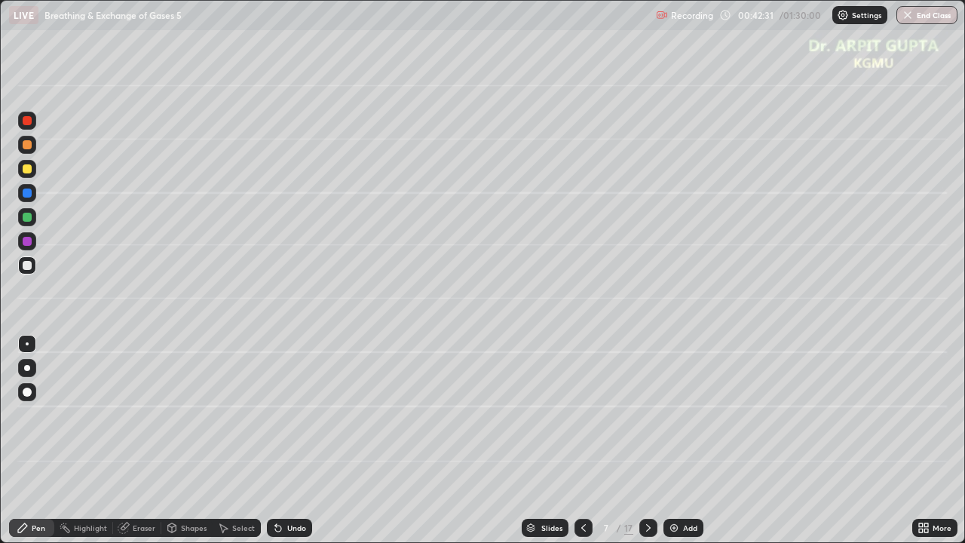
click at [295, 440] on div "Undo" at bounding box center [289, 528] width 45 height 18
click at [293, 440] on div "Undo" at bounding box center [289, 528] width 45 height 18
click at [292, 440] on div "Undo" at bounding box center [289, 528] width 45 height 18
click at [27, 367] on div at bounding box center [27, 368] width 6 height 6
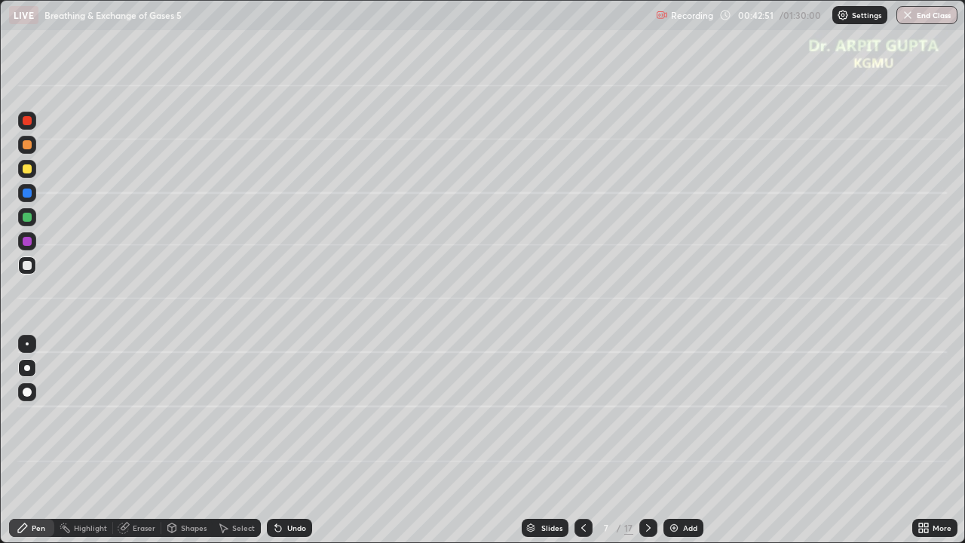
click at [27, 146] on div at bounding box center [27, 144] width 9 height 9
click at [33, 216] on div at bounding box center [27, 217] width 18 height 18
click at [30, 268] on div at bounding box center [27, 265] width 9 height 9
click at [306, 440] on div "Undo" at bounding box center [289, 528] width 45 height 18
click at [29, 240] on div at bounding box center [27, 241] width 9 height 9
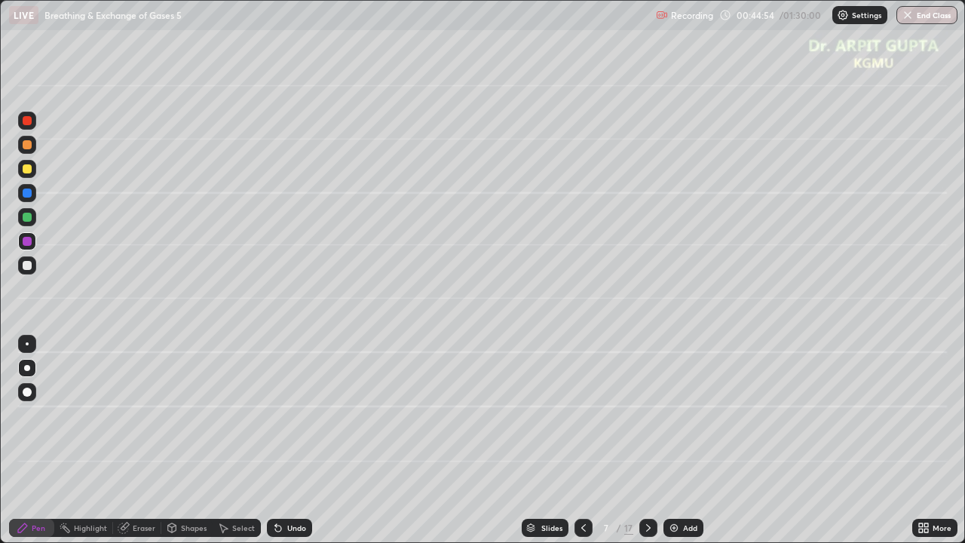
click at [301, 440] on div "Undo" at bounding box center [296, 528] width 19 height 8
click at [32, 268] on div at bounding box center [27, 265] width 18 height 18
click at [31, 223] on div at bounding box center [27, 217] width 18 height 18
click at [283, 440] on div "Undo" at bounding box center [289, 528] width 45 height 18
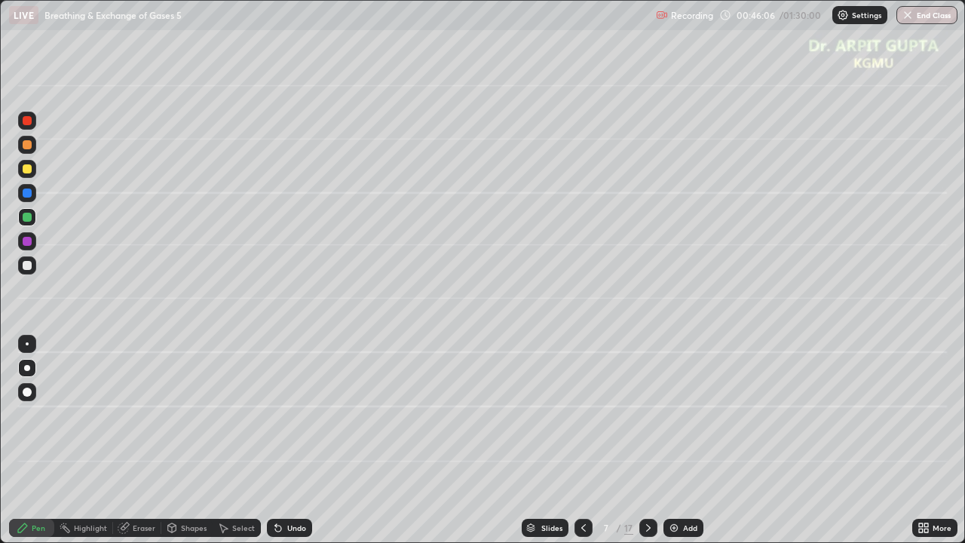
click at [282, 440] on div "Undo" at bounding box center [289, 528] width 45 height 18
click at [287, 440] on div "Undo" at bounding box center [296, 528] width 19 height 8
click at [282, 440] on div "Undo" at bounding box center [289, 528] width 45 height 18
click at [29, 146] on div at bounding box center [27, 144] width 9 height 9
click at [646, 440] on icon at bounding box center [649, 528] width 12 height 12
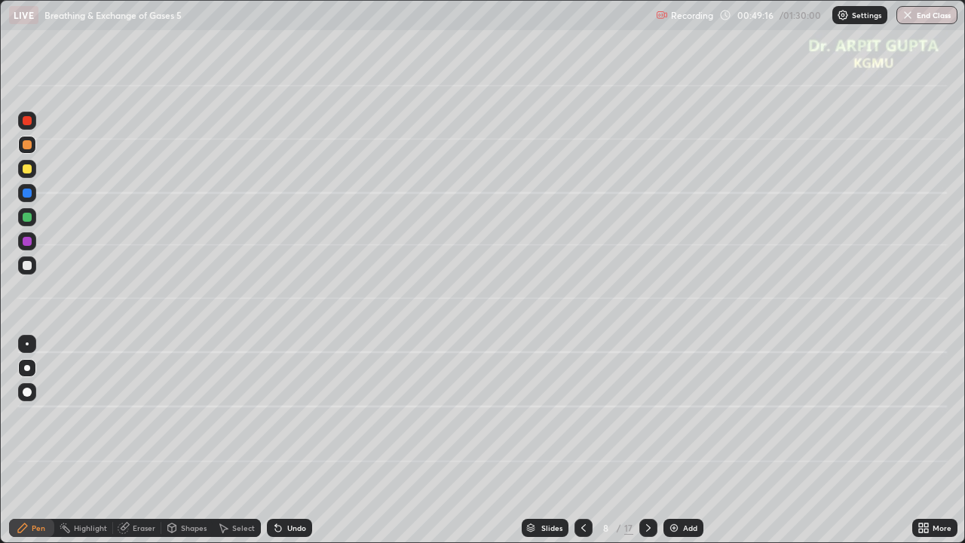
click at [23, 121] on div at bounding box center [27, 120] width 9 height 9
click at [27, 368] on div at bounding box center [27, 368] width 6 height 6
click at [31, 267] on div at bounding box center [27, 265] width 9 height 9
click at [33, 170] on div at bounding box center [27, 169] width 18 height 18
click at [275, 440] on icon at bounding box center [278, 529] width 6 height 6
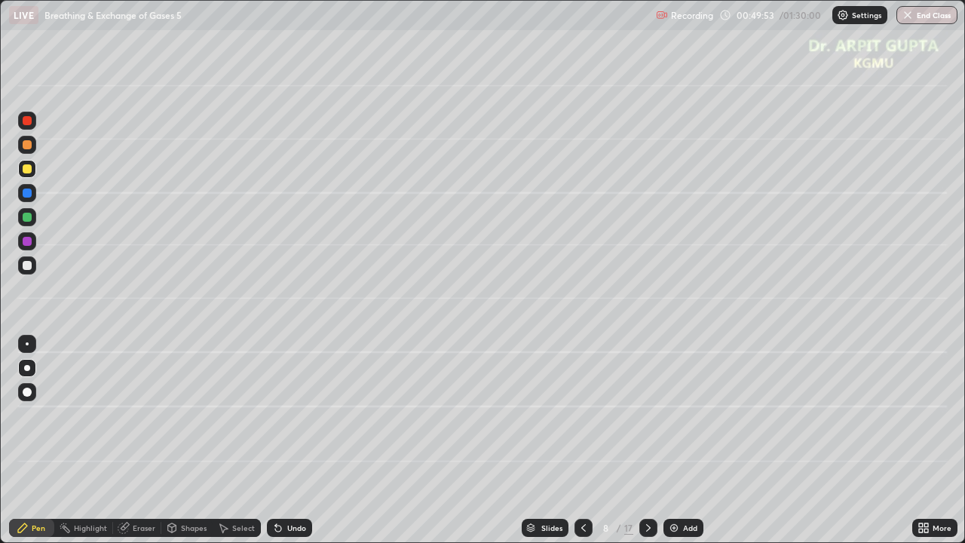
click at [276, 440] on icon at bounding box center [278, 528] width 12 height 12
click at [146, 440] on div "Eraser" at bounding box center [144, 528] width 23 height 8
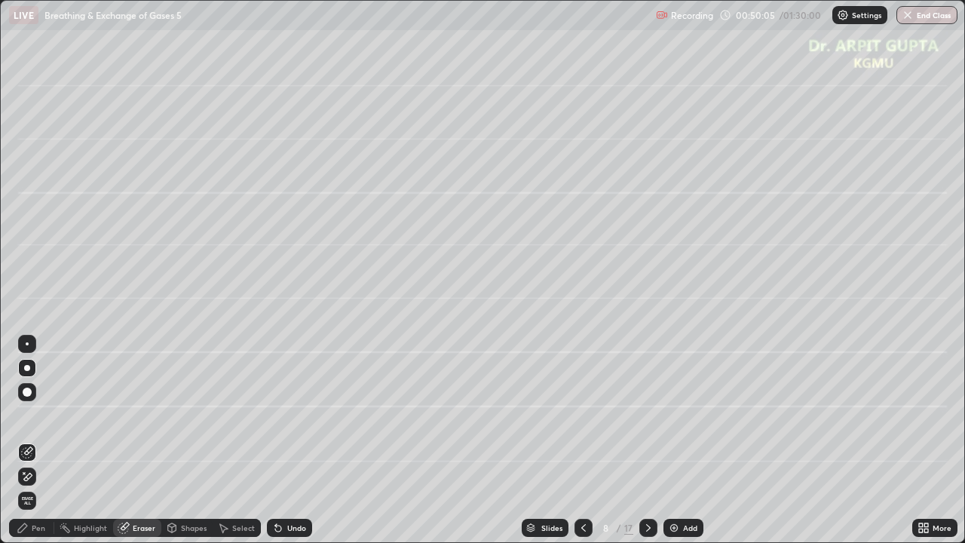
click at [31, 440] on div "Pen" at bounding box center [31, 528] width 45 height 18
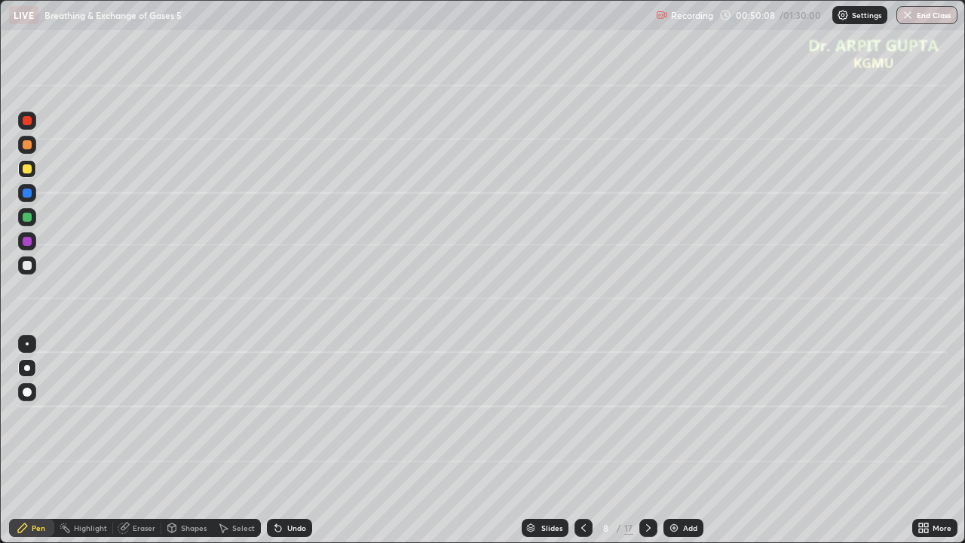
click at [26, 266] on div at bounding box center [27, 265] width 9 height 9
click at [26, 216] on div at bounding box center [27, 217] width 9 height 9
click at [276, 440] on icon at bounding box center [278, 528] width 12 height 12
click at [276, 440] on icon at bounding box center [278, 529] width 6 height 6
click at [31, 242] on div at bounding box center [27, 241] width 9 height 9
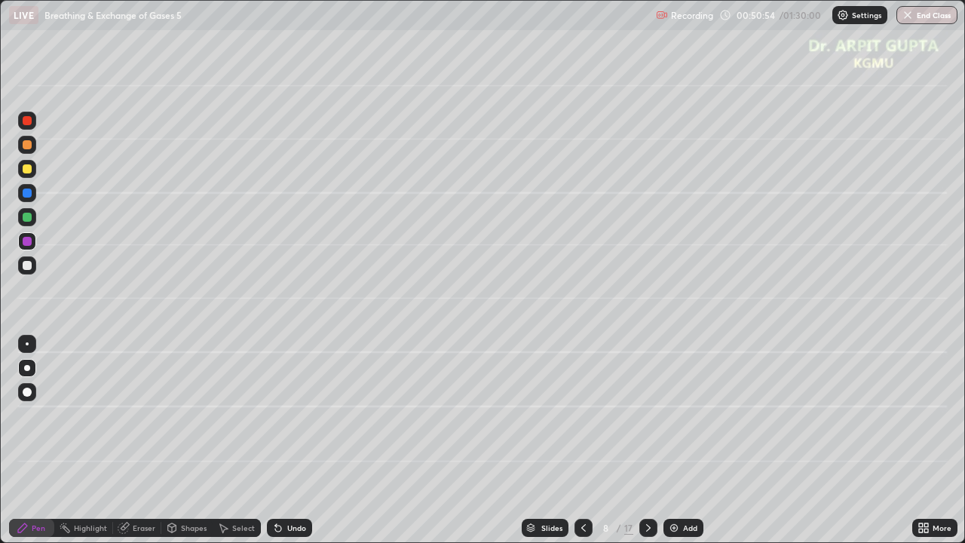
click at [281, 440] on div "Undo" at bounding box center [289, 528] width 45 height 18
click at [284, 440] on div "Undo" at bounding box center [289, 528] width 45 height 18
click at [35, 268] on div at bounding box center [27, 265] width 18 height 18
click at [275, 440] on icon at bounding box center [278, 529] width 6 height 6
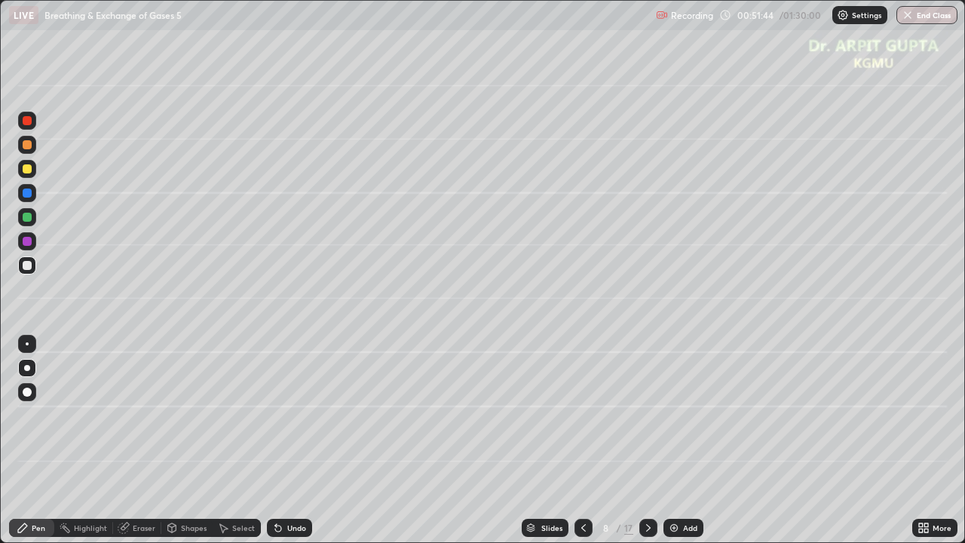
click at [143, 440] on div "Eraser" at bounding box center [144, 528] width 23 height 8
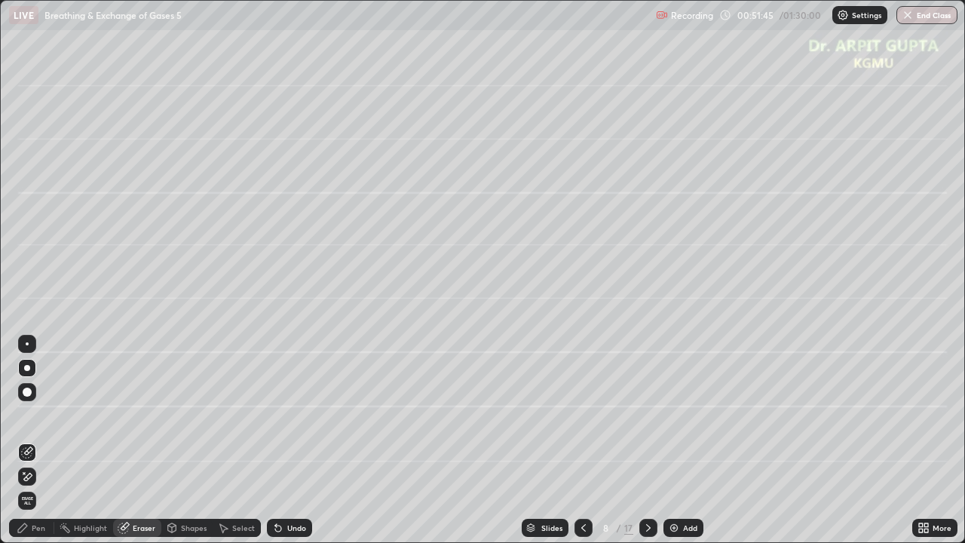
click at [50, 440] on div "Pen" at bounding box center [31, 528] width 45 height 18
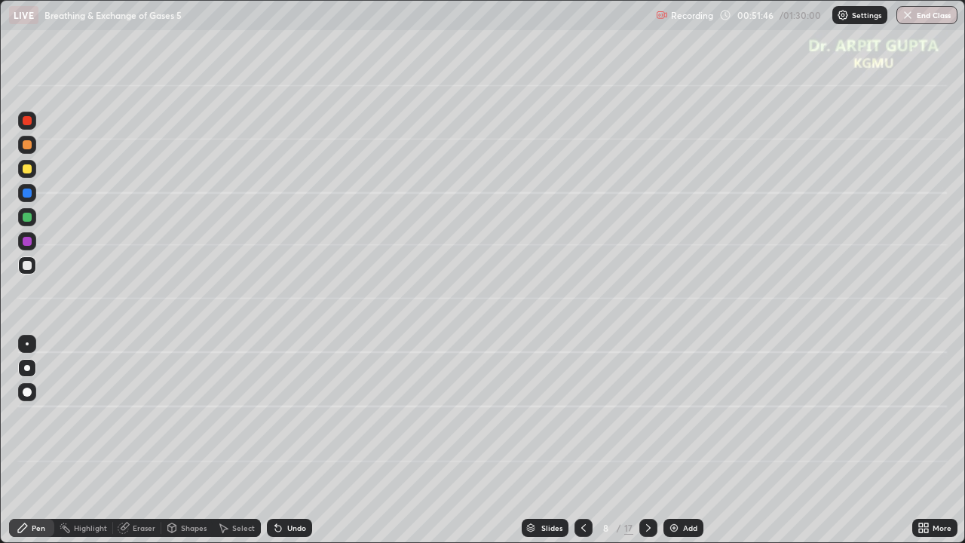
click at [30, 244] on div at bounding box center [27, 241] width 9 height 9
click at [26, 219] on div at bounding box center [27, 217] width 9 height 9
click at [25, 263] on div at bounding box center [27, 265] width 9 height 9
click at [28, 145] on div at bounding box center [27, 144] width 9 height 9
click at [27, 219] on div at bounding box center [27, 217] width 9 height 9
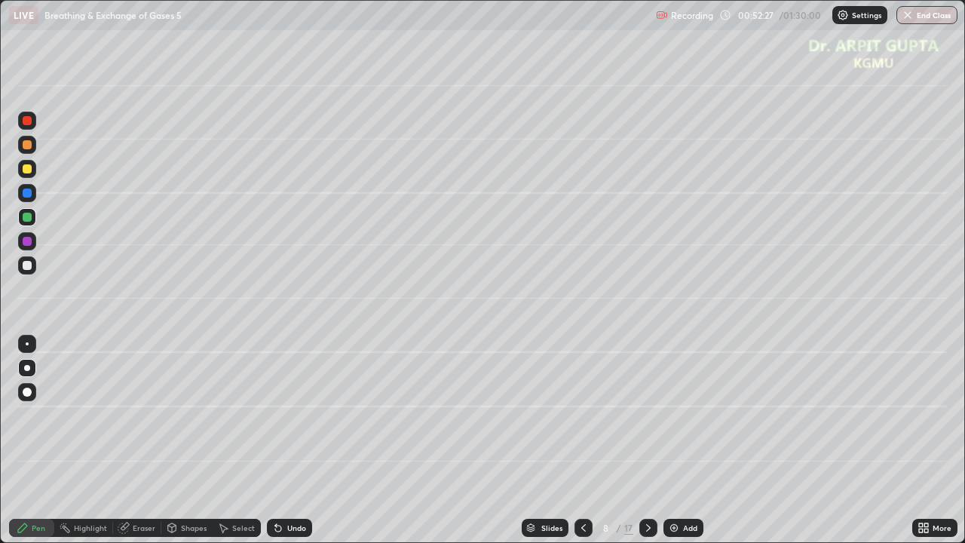
click at [143, 440] on div "Eraser" at bounding box center [144, 528] width 23 height 8
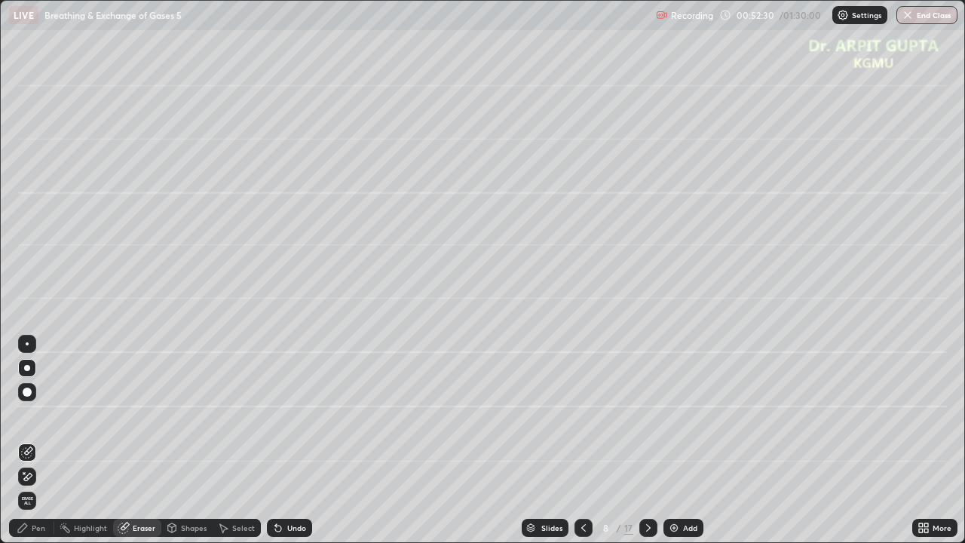
click at [33, 440] on div "Pen" at bounding box center [39, 528] width 14 height 8
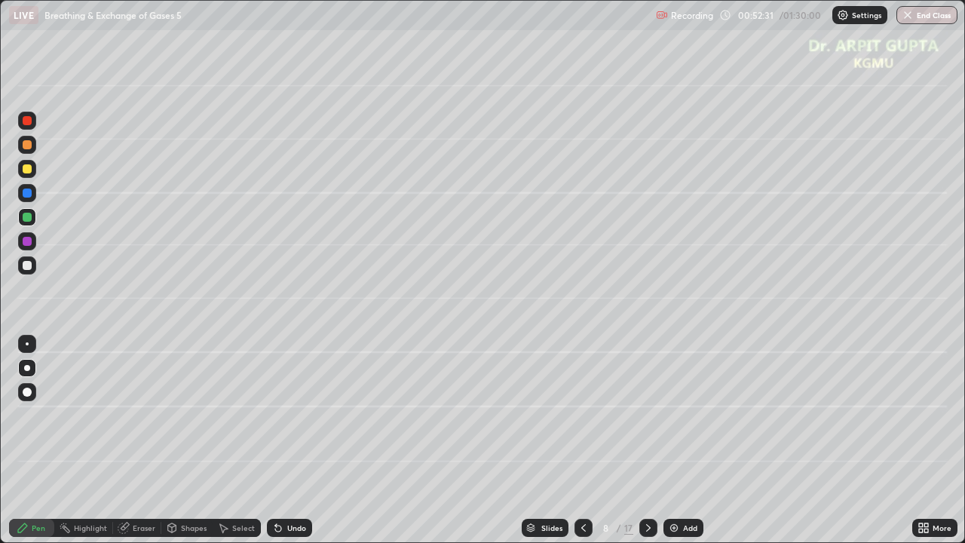
click at [26, 149] on div at bounding box center [27, 144] width 9 height 9
click at [30, 215] on div at bounding box center [27, 217] width 9 height 9
click at [29, 220] on div at bounding box center [27, 217] width 9 height 9
click at [29, 267] on div at bounding box center [27, 265] width 9 height 9
click at [304, 440] on div "Undo" at bounding box center [289, 528] width 45 height 18
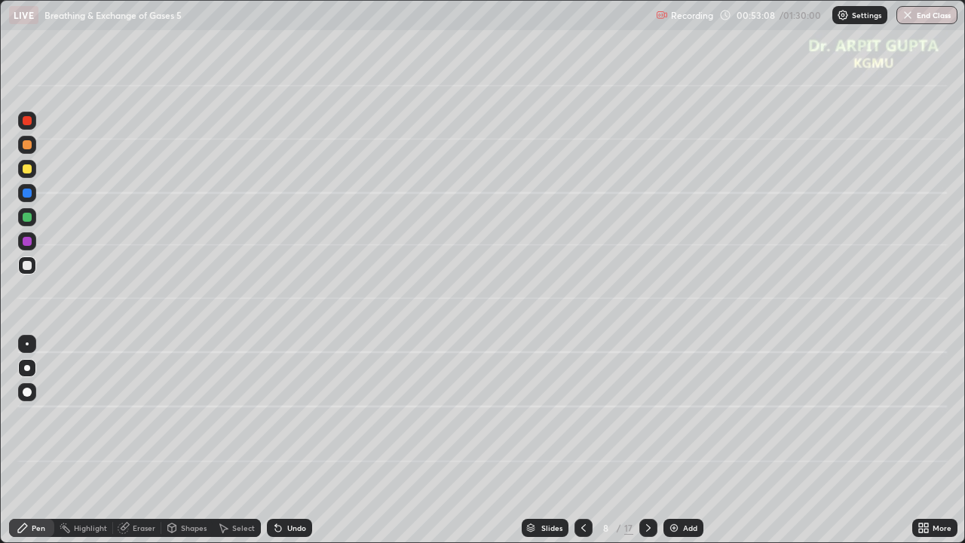
click at [34, 216] on div at bounding box center [27, 217] width 18 height 18
click at [29, 194] on div at bounding box center [27, 193] width 9 height 9
click at [589, 440] on div at bounding box center [584, 528] width 18 height 18
click at [647, 440] on icon at bounding box center [649, 528] width 12 height 12
click at [648, 440] on div at bounding box center [649, 528] width 18 height 18
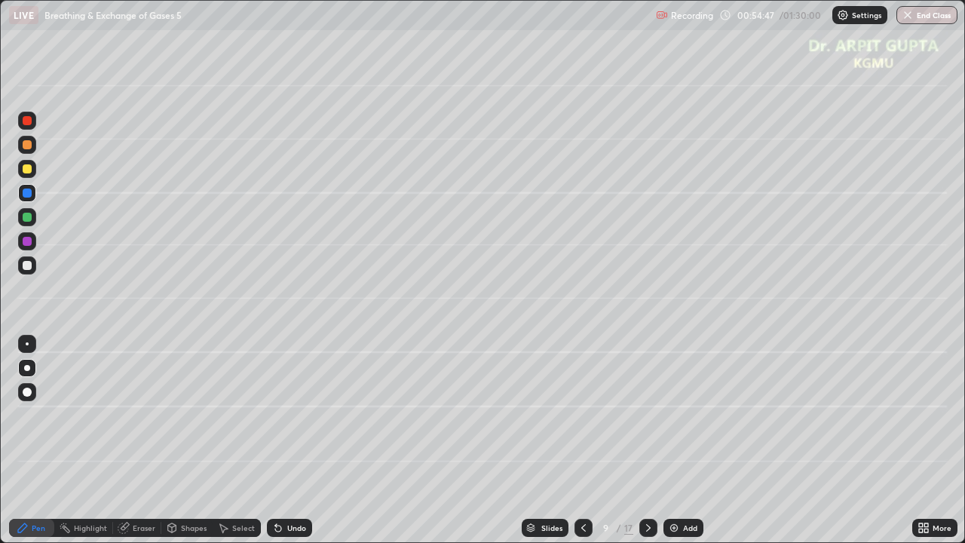
click at [582, 440] on icon at bounding box center [584, 528] width 12 height 12
click at [649, 440] on icon at bounding box center [649, 528] width 12 height 12
click at [29, 174] on div at bounding box center [27, 169] width 18 height 18
click at [302, 440] on div "Undo" at bounding box center [289, 528] width 45 height 18
click at [301, 440] on div "Undo" at bounding box center [289, 528] width 45 height 18
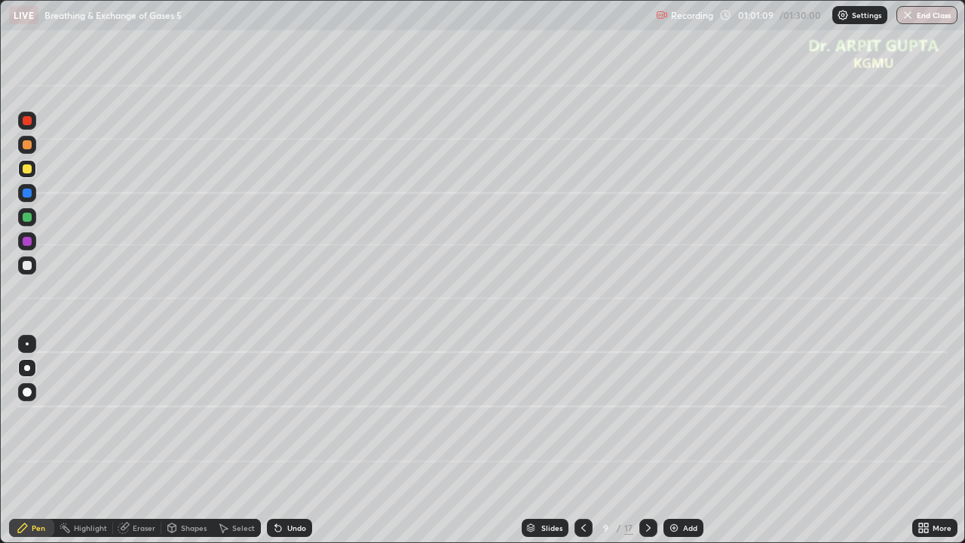
click at [647, 440] on icon at bounding box center [649, 528] width 12 height 12
click at [28, 145] on div at bounding box center [27, 144] width 9 height 9
click at [26, 394] on div at bounding box center [27, 392] width 9 height 9
click at [26, 167] on div at bounding box center [27, 168] width 9 height 9
click at [27, 368] on div at bounding box center [27, 368] width 6 height 6
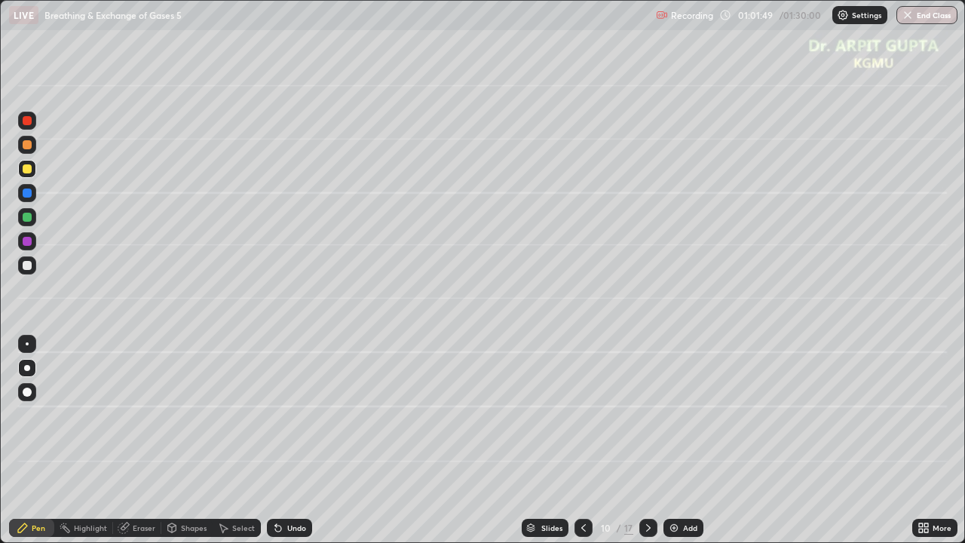
click at [28, 264] on div at bounding box center [27, 265] width 9 height 9
click at [35, 218] on div at bounding box center [27, 217] width 18 height 18
click at [298, 440] on div "Undo" at bounding box center [296, 528] width 19 height 8
click at [295, 440] on div "Undo" at bounding box center [296, 528] width 19 height 8
click at [293, 440] on div "Undo" at bounding box center [296, 528] width 19 height 8
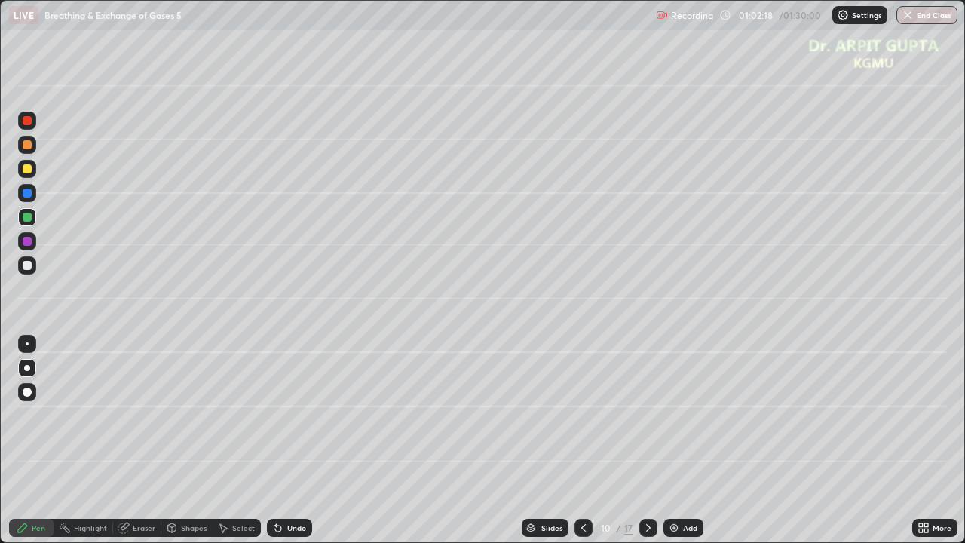
click at [292, 440] on div "Undo" at bounding box center [296, 528] width 19 height 8
click at [297, 440] on div "Undo" at bounding box center [289, 528] width 45 height 18
click at [29, 169] on div at bounding box center [27, 168] width 9 height 9
click at [29, 265] on div at bounding box center [27, 265] width 9 height 9
click at [284, 440] on div "Undo" at bounding box center [289, 528] width 45 height 18
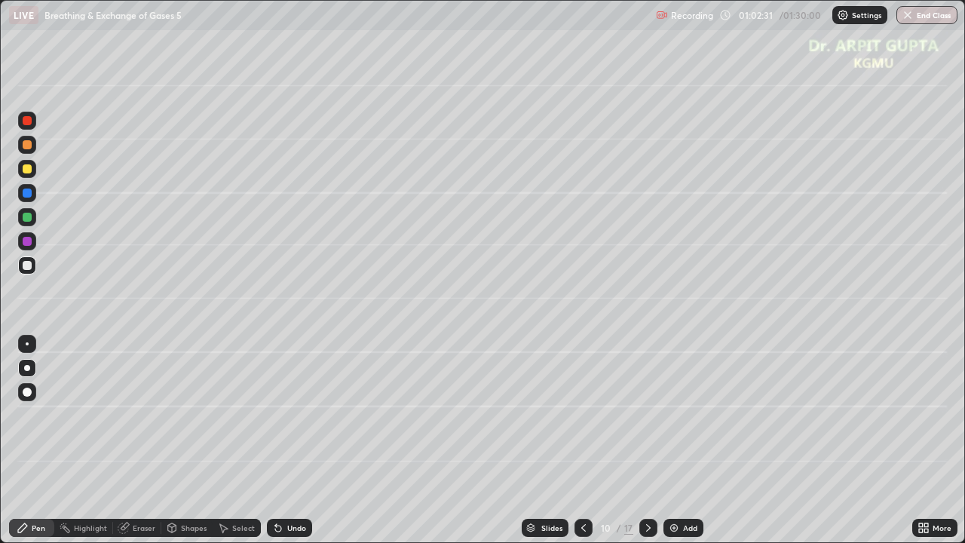
click at [27, 219] on div at bounding box center [27, 217] width 9 height 9
click at [26, 261] on div at bounding box center [27, 265] width 9 height 9
click at [31, 220] on div at bounding box center [27, 217] width 18 height 18
click at [647, 440] on icon at bounding box center [649, 528] width 12 height 12
click at [28, 145] on div at bounding box center [27, 144] width 9 height 9
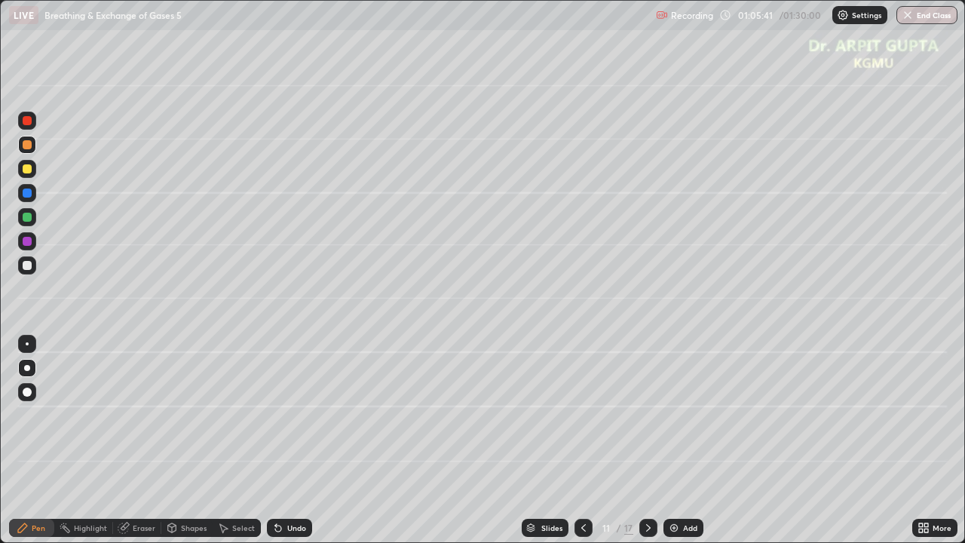
click at [28, 171] on div at bounding box center [27, 168] width 9 height 9
click at [28, 149] on div at bounding box center [27, 144] width 9 height 9
click at [294, 440] on div "Undo" at bounding box center [296, 528] width 19 height 8
click at [297, 440] on div "Undo" at bounding box center [289, 528] width 45 height 18
click at [30, 146] on div at bounding box center [27, 144] width 9 height 9
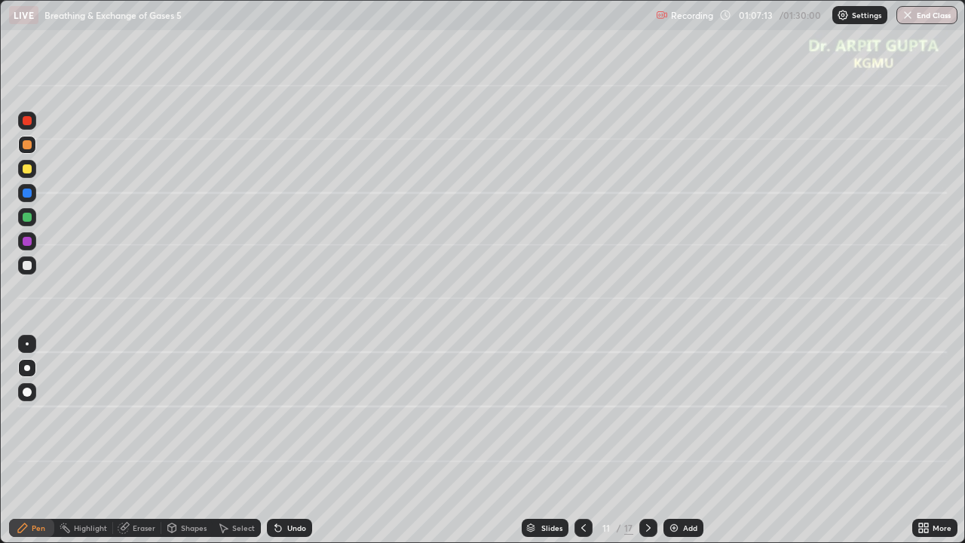
click at [28, 169] on div at bounding box center [27, 168] width 9 height 9
click at [256, 440] on div "Select" at bounding box center [237, 528] width 48 height 18
click at [275, 440] on icon at bounding box center [278, 529] width 6 height 6
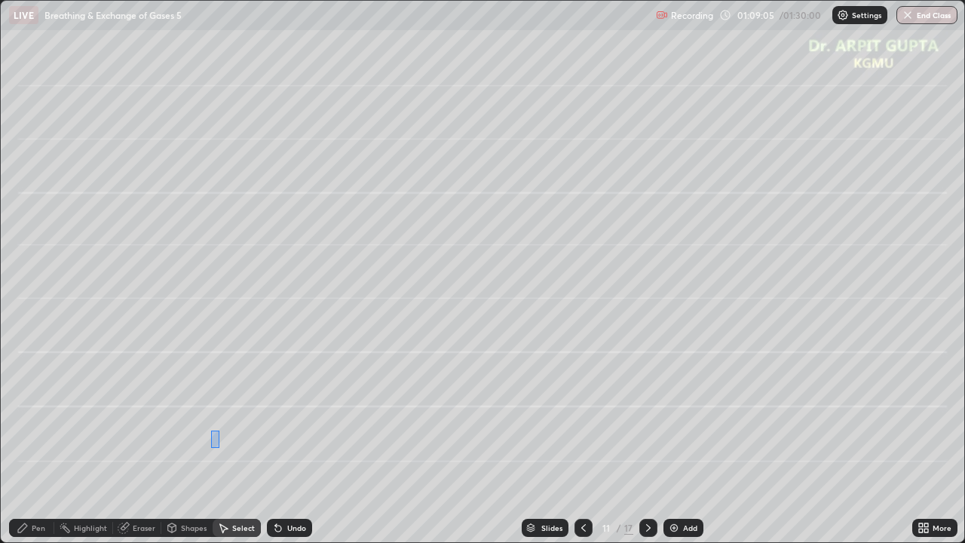
click at [229, 434] on div "0 ° Undo Copy Duplicate Duplicate to new slide Delete" at bounding box center [483, 272] width 964 height 542
click at [50, 440] on div "Pen" at bounding box center [31, 528] width 45 height 18
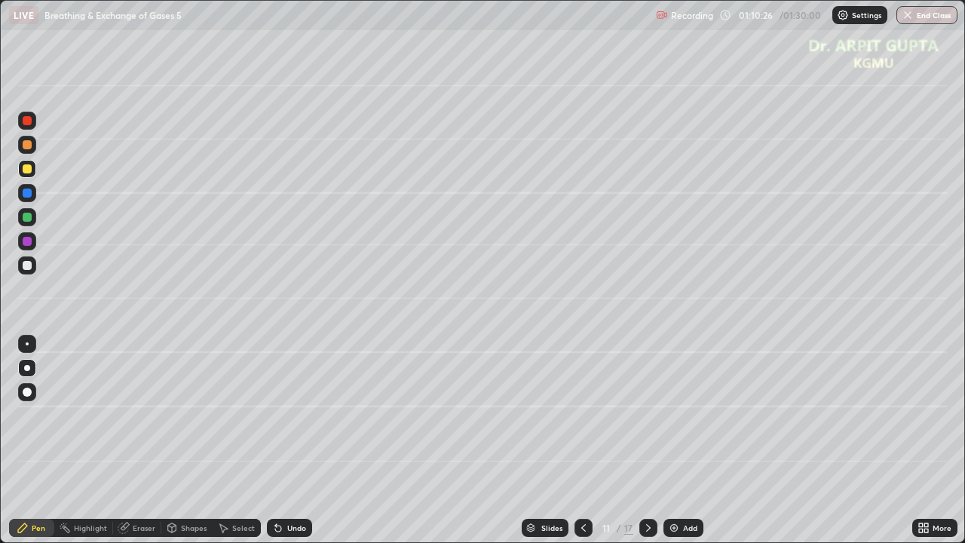
click at [646, 440] on icon at bounding box center [649, 528] width 12 height 12
click at [33, 143] on div at bounding box center [27, 145] width 18 height 18
click at [29, 173] on div at bounding box center [27, 168] width 9 height 9
click at [582, 440] on icon at bounding box center [584, 528] width 12 height 12
click at [647, 440] on icon at bounding box center [649, 528] width 12 height 12
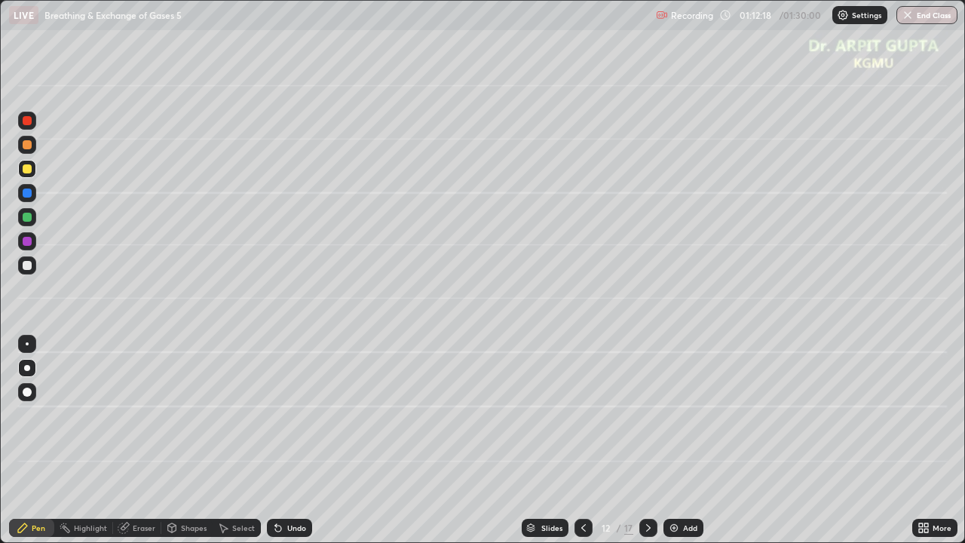
click at [582, 440] on div at bounding box center [584, 528] width 18 height 18
click at [647, 440] on icon at bounding box center [649, 528] width 12 height 12
click at [584, 440] on icon at bounding box center [584, 528] width 12 height 12
click at [646, 440] on icon at bounding box center [648, 528] width 5 height 8
click at [281, 440] on icon at bounding box center [278, 528] width 12 height 12
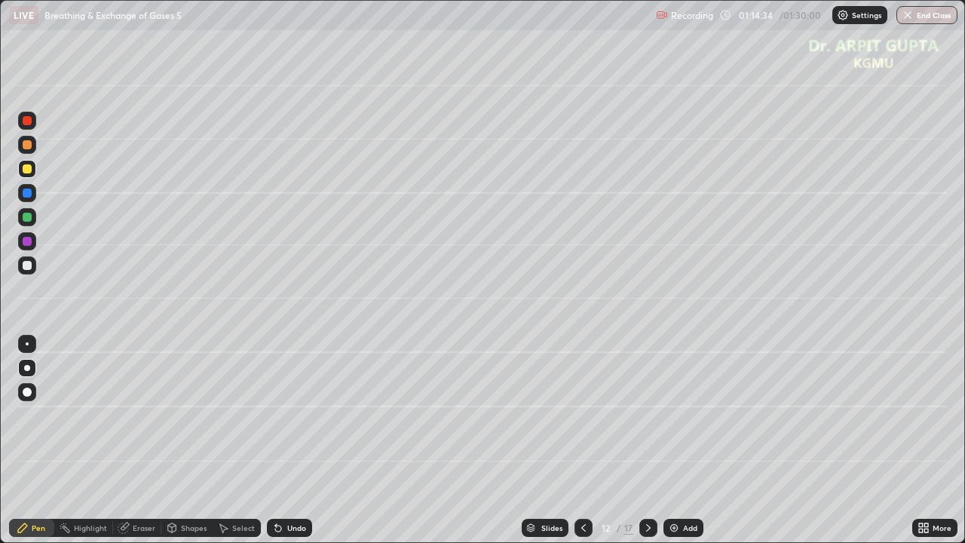
click at [247, 440] on div "Select" at bounding box center [237, 528] width 48 height 30
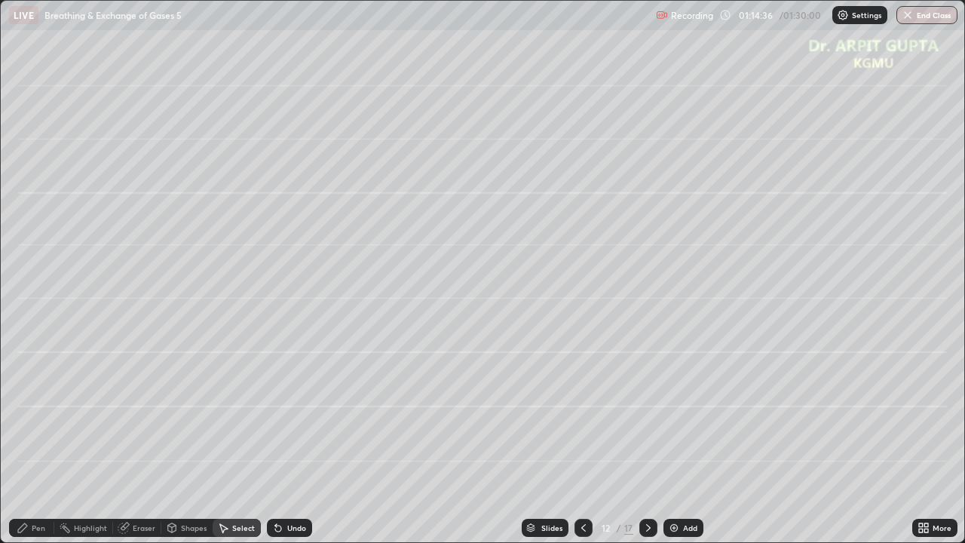
click at [41, 440] on div "Pen" at bounding box center [39, 528] width 14 height 8
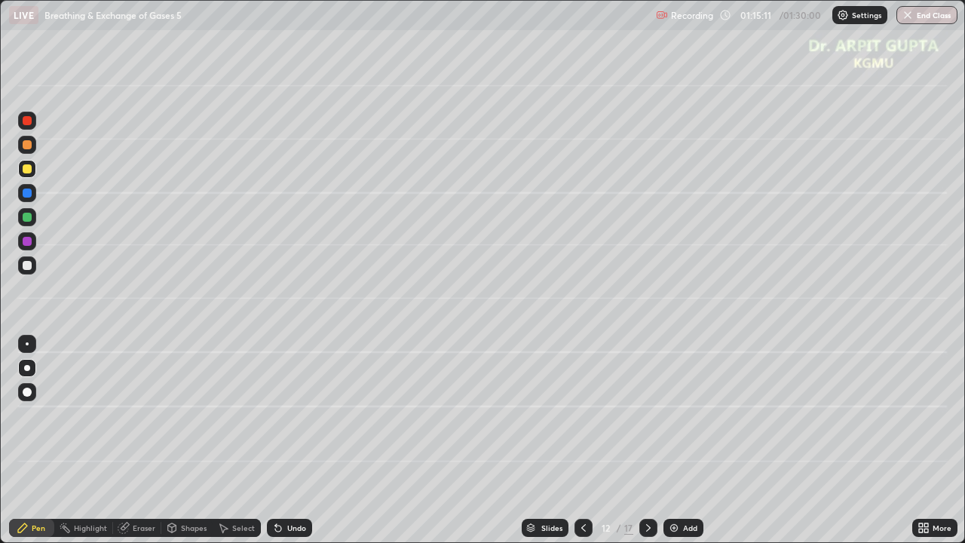
click at [304, 440] on div "Undo" at bounding box center [289, 528] width 45 height 18
click at [584, 440] on icon at bounding box center [584, 528] width 12 height 12
click at [648, 440] on icon at bounding box center [649, 528] width 12 height 12
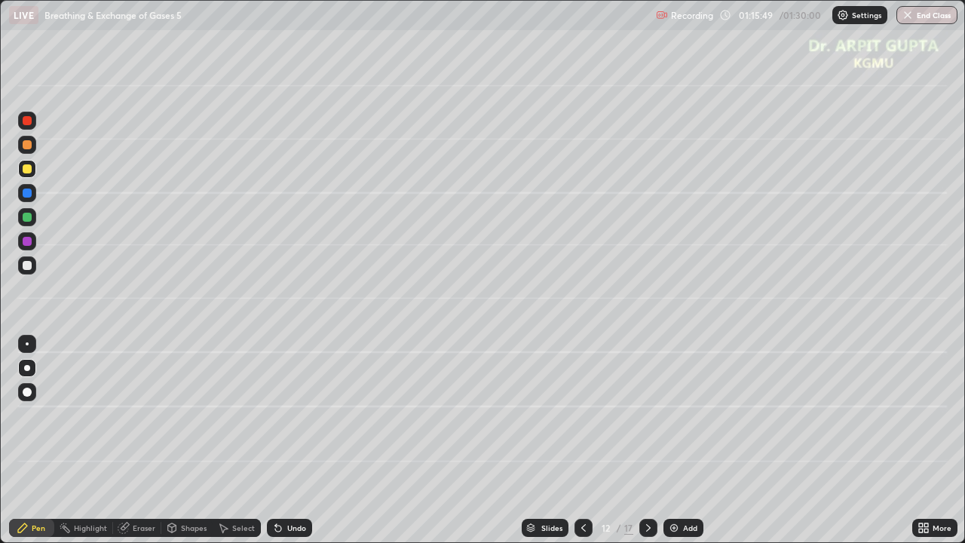
click at [29, 268] on div at bounding box center [27, 265] width 9 height 9
click at [645, 440] on icon at bounding box center [649, 528] width 12 height 12
click at [582, 440] on icon at bounding box center [584, 528] width 12 height 12
click at [649, 440] on icon at bounding box center [649, 528] width 12 height 12
click at [27, 217] on div at bounding box center [27, 217] width 9 height 9
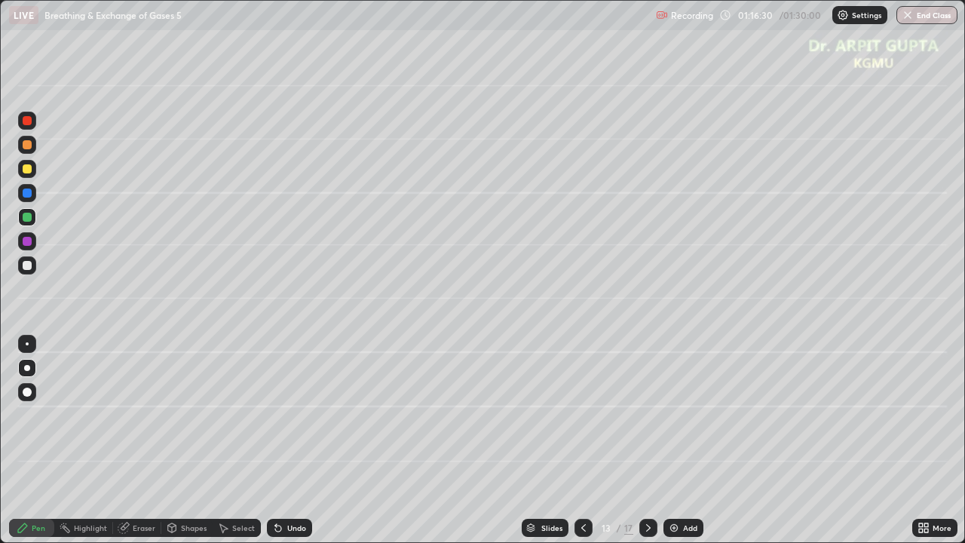
click at [28, 265] on div at bounding box center [27, 265] width 9 height 9
click at [31, 168] on div at bounding box center [27, 168] width 9 height 9
click at [27, 265] on div at bounding box center [27, 265] width 9 height 9
click at [299, 440] on div "Undo" at bounding box center [289, 528] width 45 height 18
click at [279, 440] on div "Undo" at bounding box center [289, 528] width 45 height 18
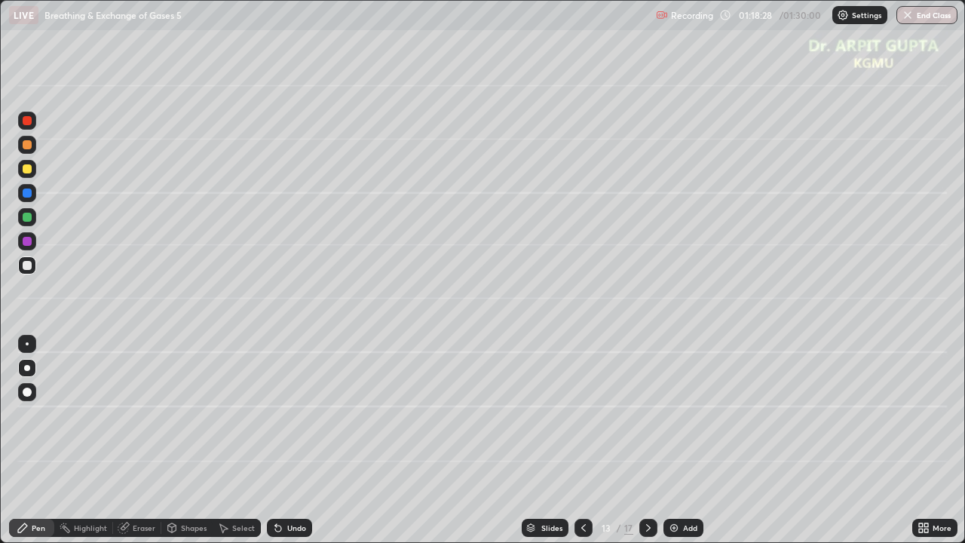
click at [301, 440] on div "Undo" at bounding box center [289, 528] width 45 height 18
click at [287, 440] on div "Undo" at bounding box center [296, 528] width 19 height 8
click at [27, 217] on div at bounding box center [27, 217] width 9 height 9
click at [288, 440] on div "Undo" at bounding box center [296, 528] width 19 height 8
click at [284, 440] on div "Undo" at bounding box center [289, 528] width 45 height 18
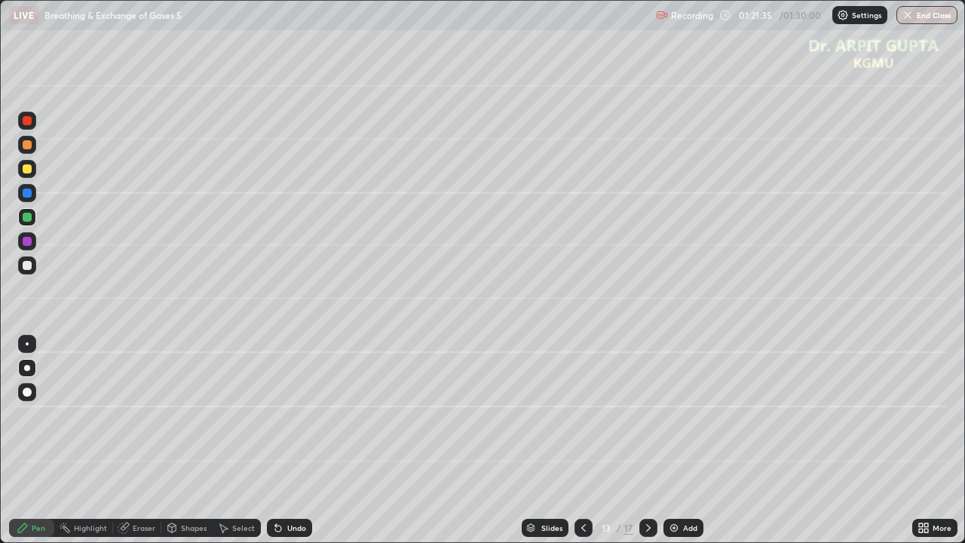
click at [284, 440] on div "Undo" at bounding box center [289, 528] width 45 height 18
click at [302, 440] on div "Undo" at bounding box center [289, 528] width 45 height 18
click at [303, 440] on div "Undo" at bounding box center [296, 528] width 19 height 8
click at [290, 440] on div "Undo" at bounding box center [289, 528] width 45 height 18
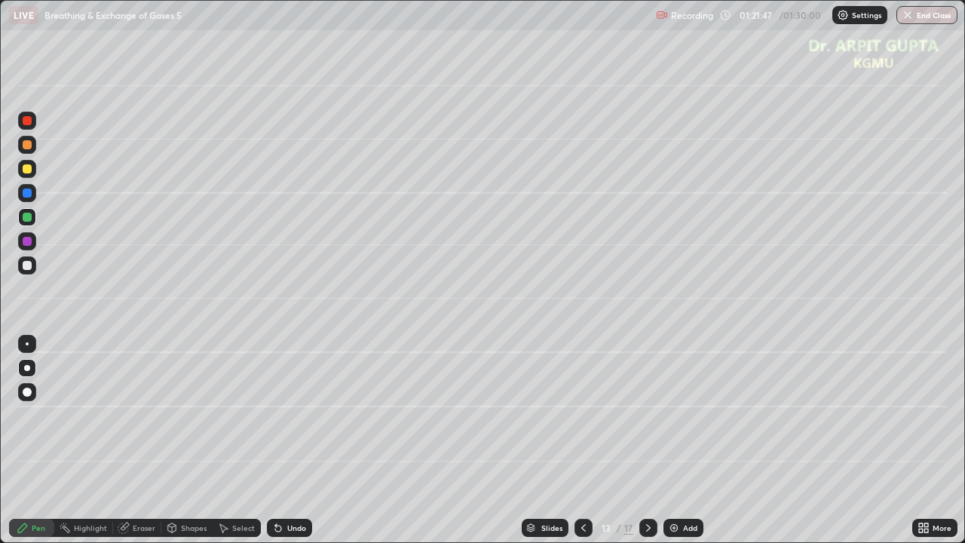
click at [284, 440] on div "Undo" at bounding box center [289, 528] width 45 height 18
click at [291, 440] on div "Undo" at bounding box center [289, 528] width 45 height 18
click at [652, 440] on icon at bounding box center [649, 528] width 12 height 12
click at [27, 170] on div at bounding box center [27, 168] width 9 height 9
click at [27, 368] on div at bounding box center [27, 368] width 6 height 6
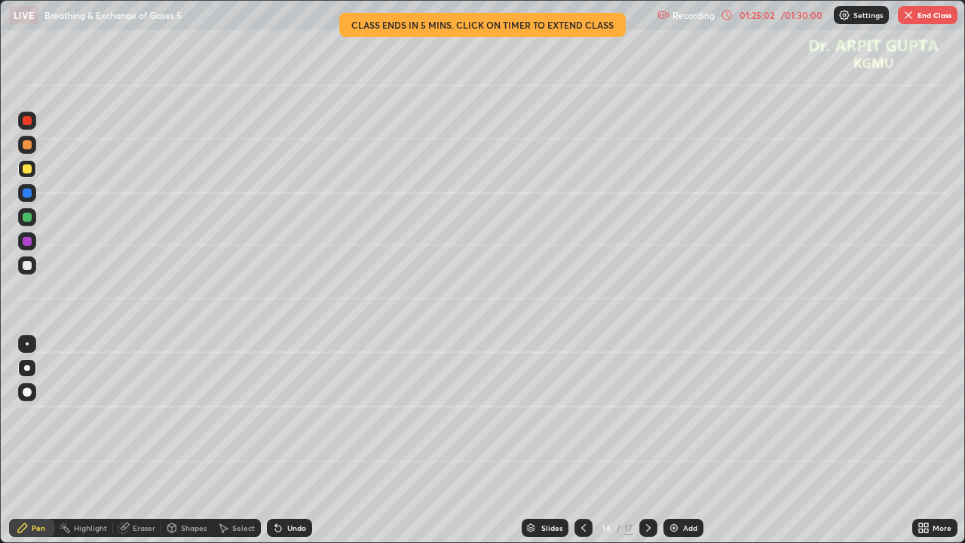
click at [582, 440] on icon at bounding box center [584, 528] width 12 height 12
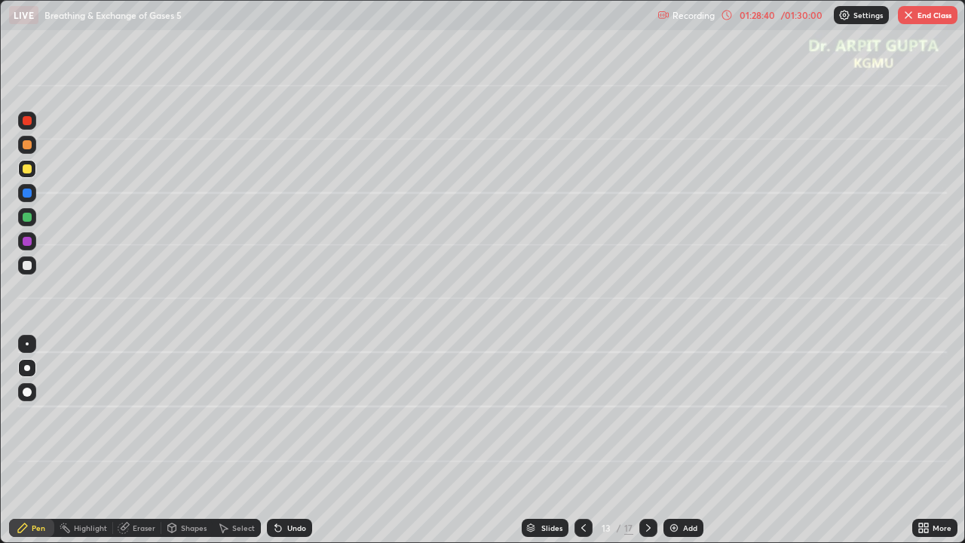
click at [916, 8] on button "End Class" at bounding box center [928, 15] width 60 height 18
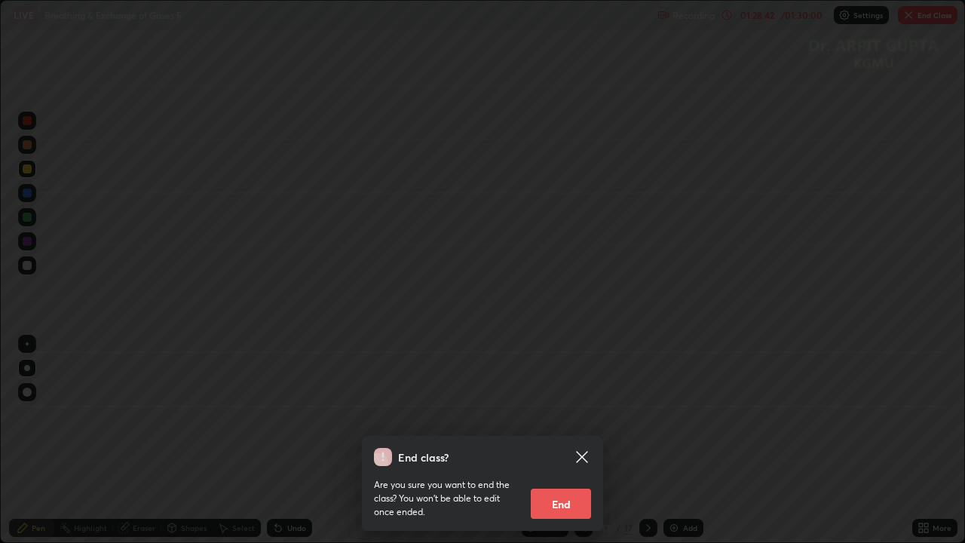
click at [562, 440] on button "End" at bounding box center [561, 504] width 60 height 30
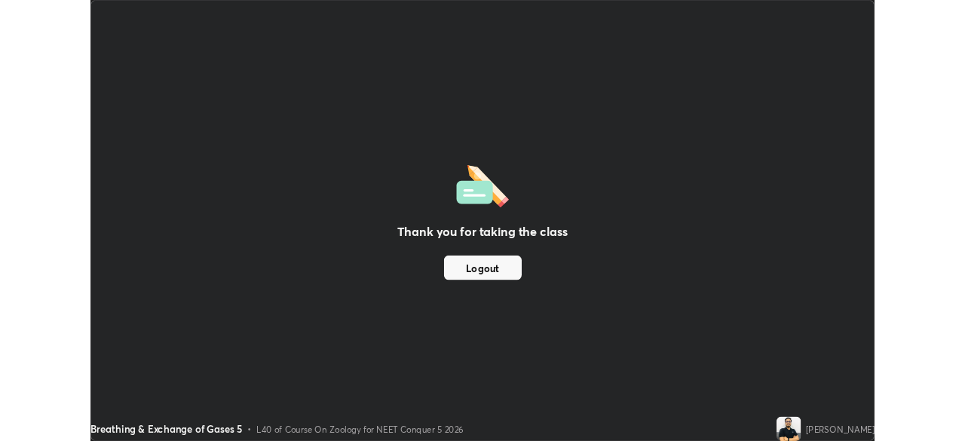
scroll to position [74977, 74453]
